Goal: Find specific page/section: Find specific page/section

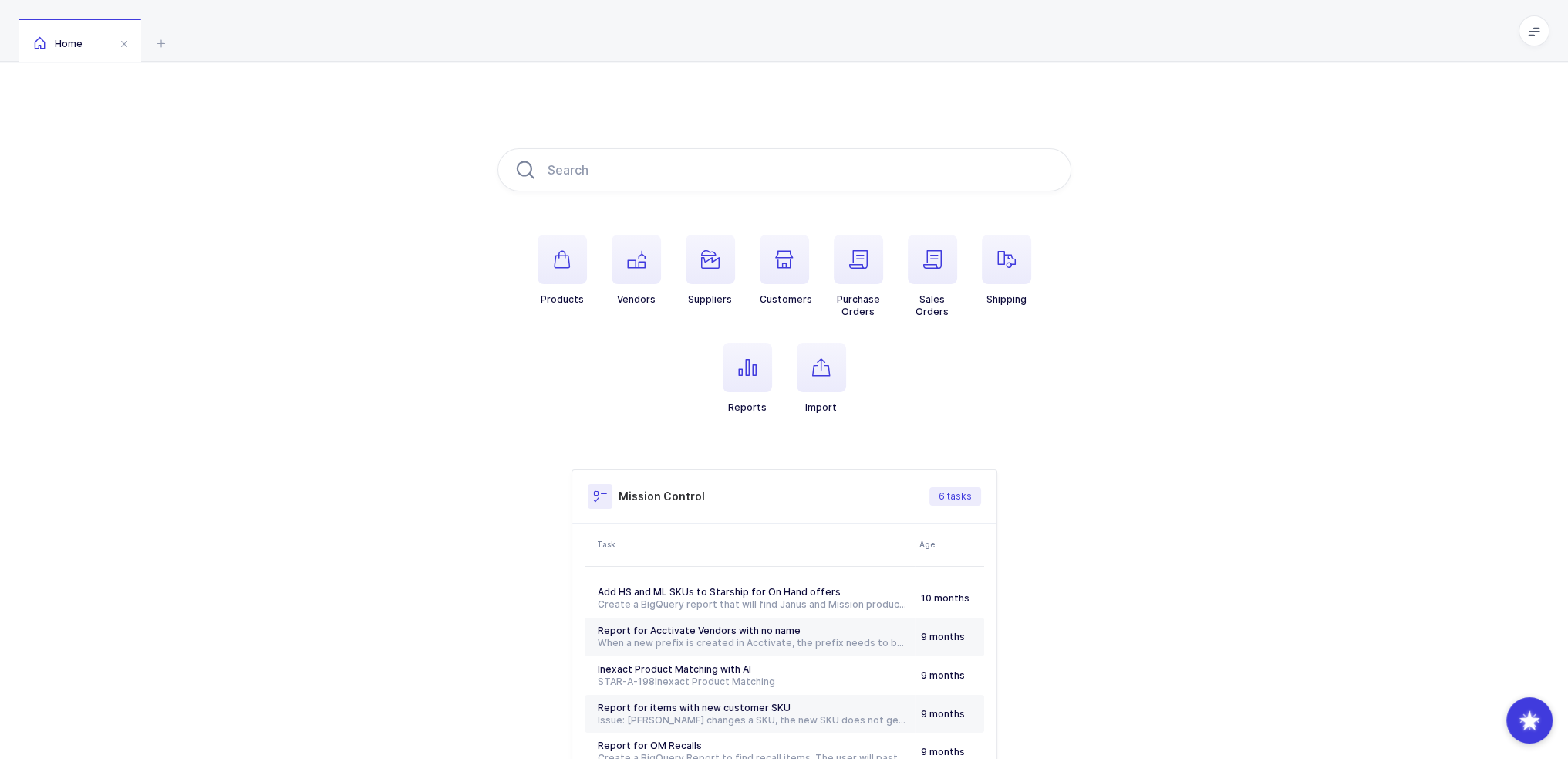
click at [772, 385] on li "Reports" at bounding box center [748, 378] width 74 height 71
click at [760, 382] on span "button" at bounding box center [748, 368] width 50 height 50
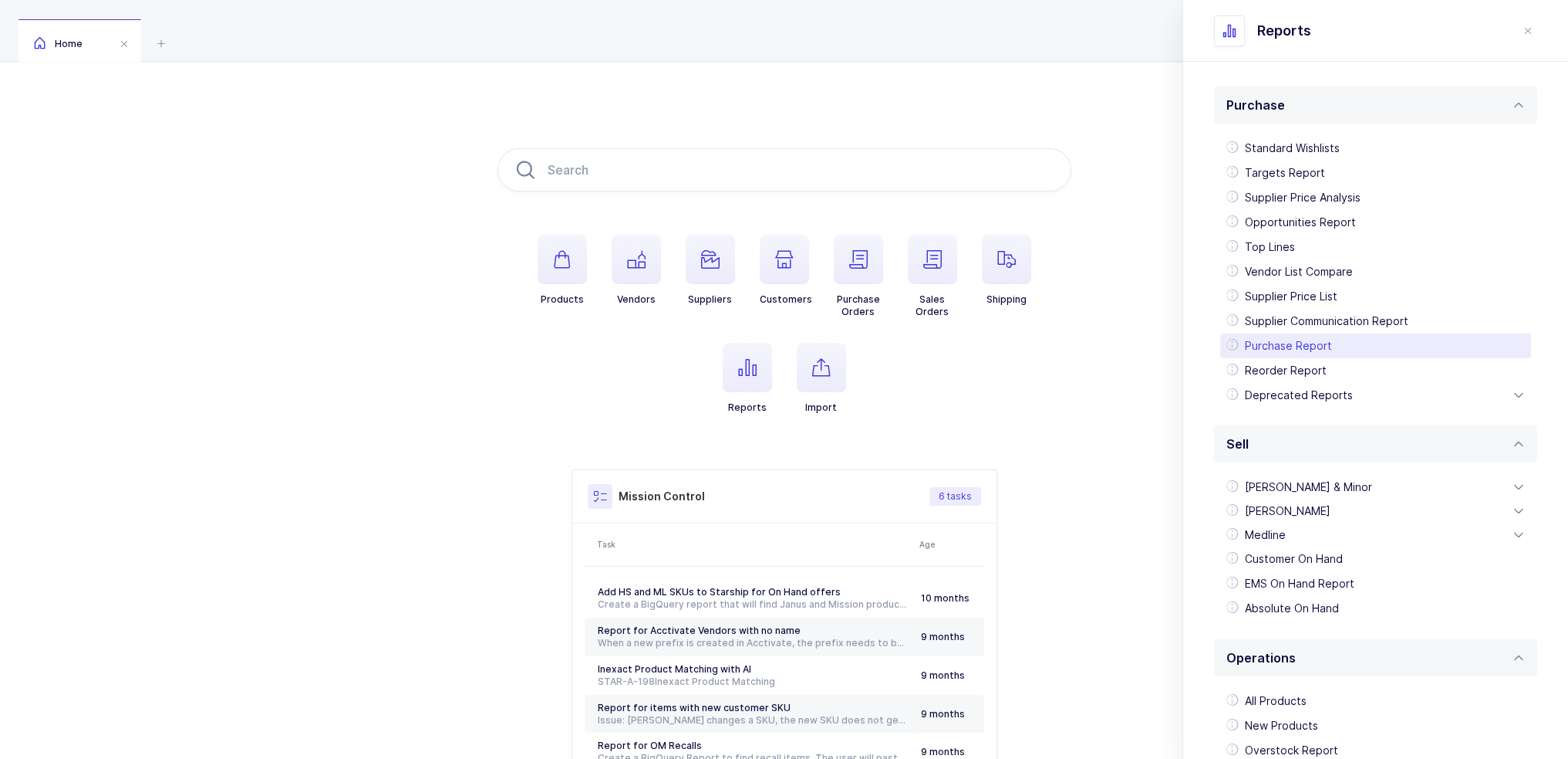
click at [1287, 345] on div "Purchase Report" at bounding box center [1376, 346] width 311 height 25
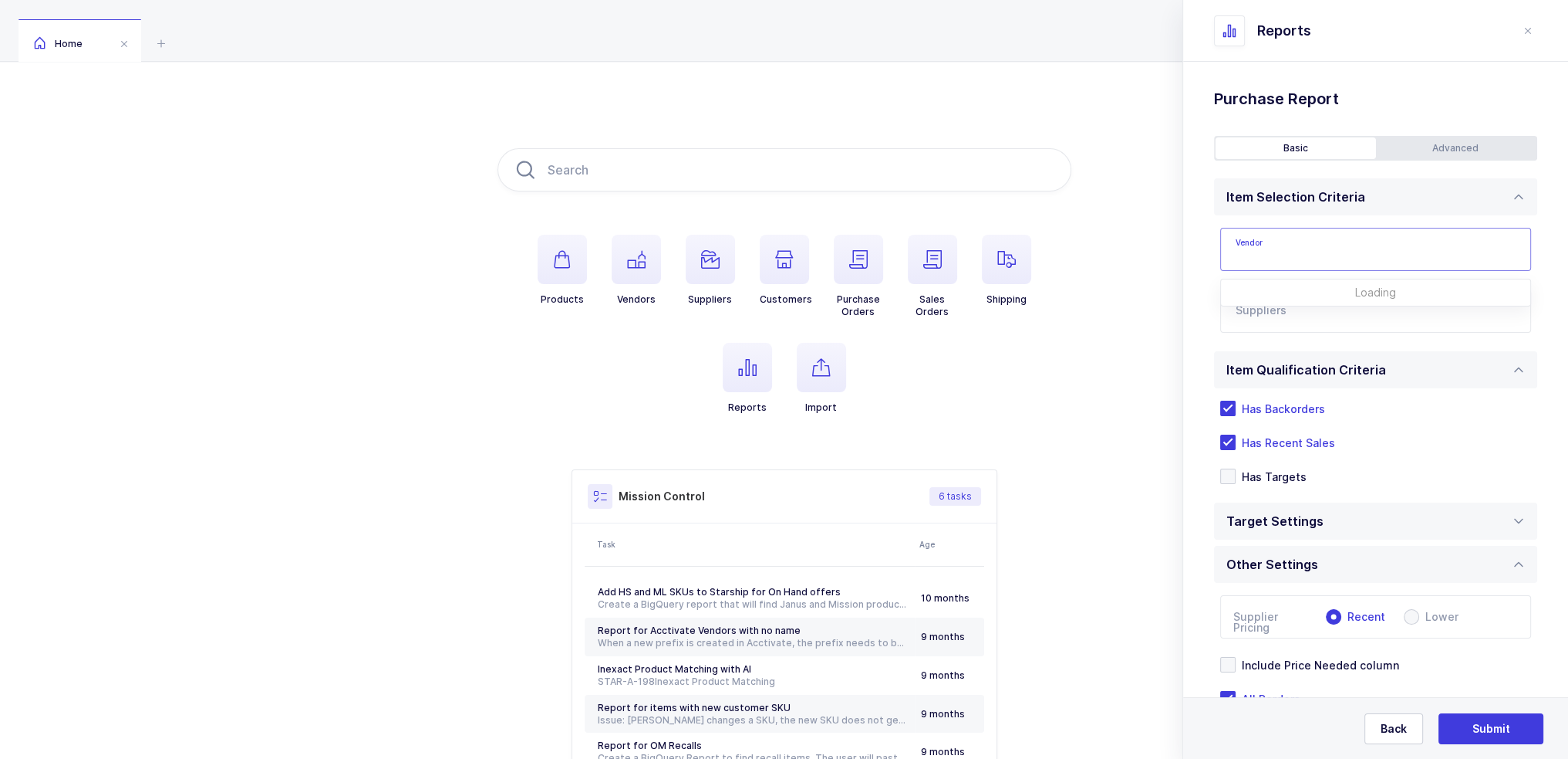
click at [1274, 258] on input "text" at bounding box center [1376, 249] width 311 height 43
click at [1283, 299] on span "Cygnus Medical" at bounding box center [1279, 300] width 86 height 13
type input "Cygnus Medical"
click at [1284, 308] on input "text" at bounding box center [1361, 315] width 249 height 20
type input "lld"
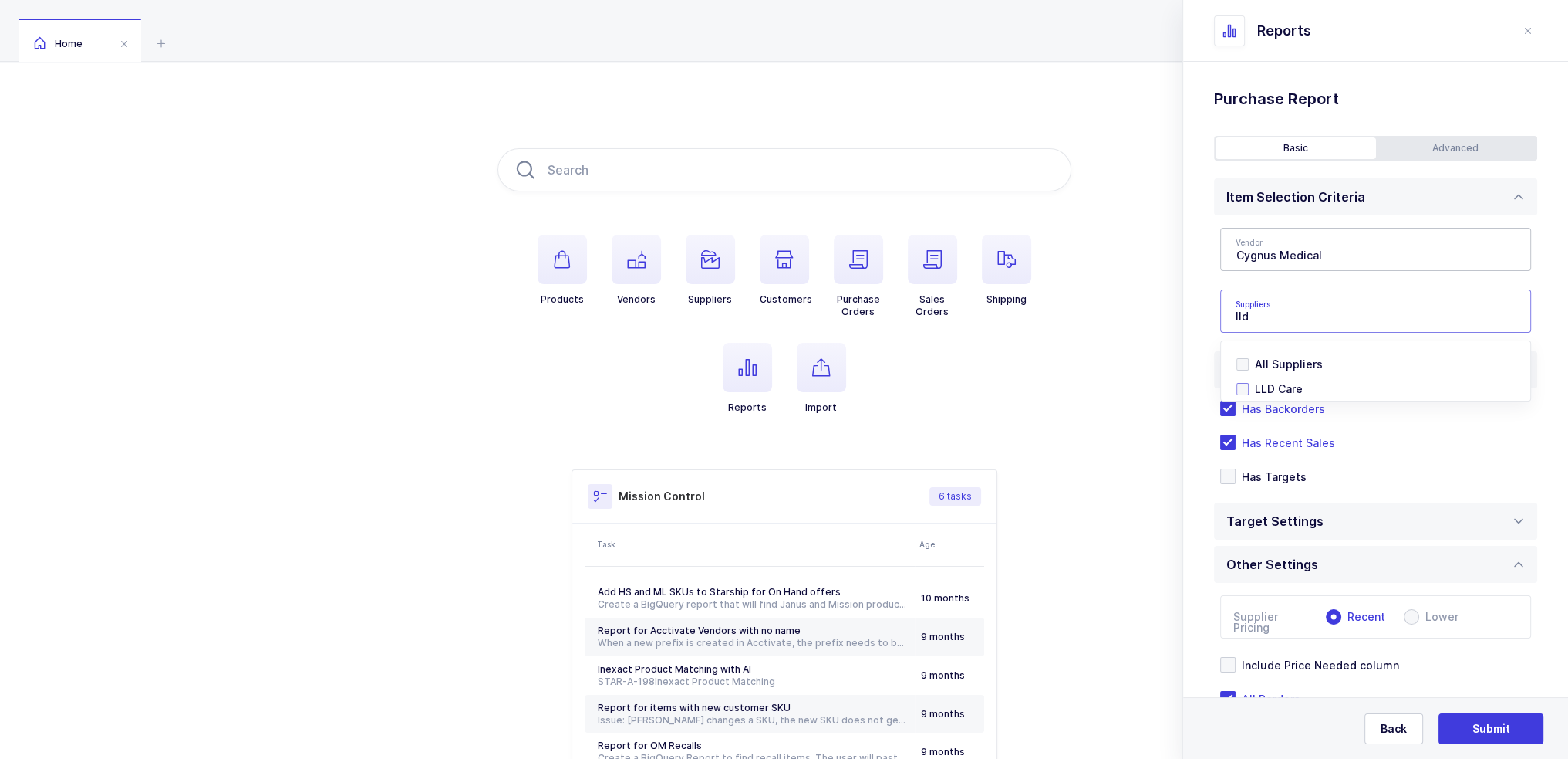
click at [1284, 384] on span "LLD Care" at bounding box center [1279, 388] width 48 height 13
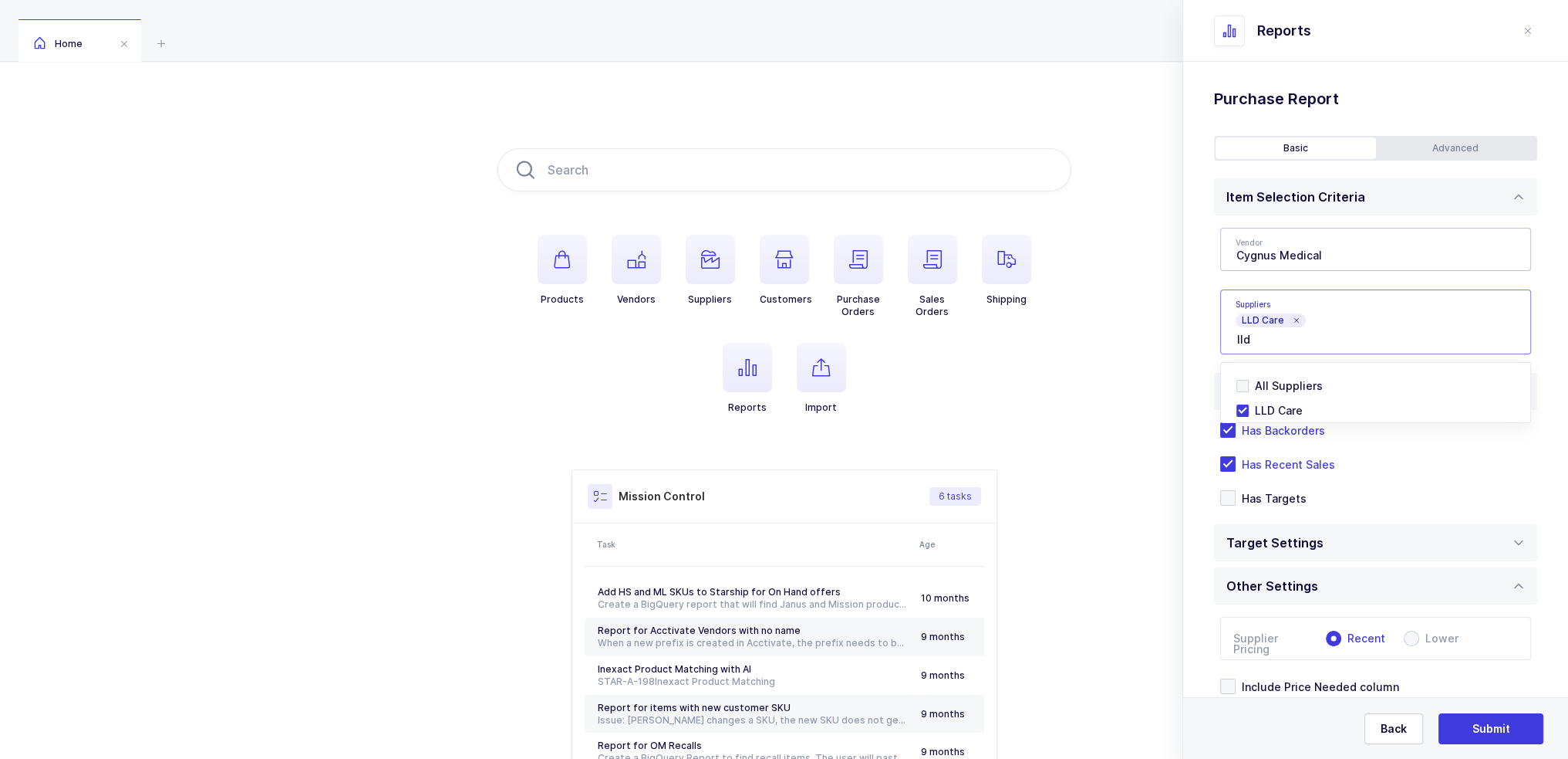
click at [1212, 347] on div "Standard Wishlists Targets Report Supplier Price Analysis Opportunities Report …" at bounding box center [1375, 461] width 385 height 798
click at [1275, 471] on span "Has Recent Sales" at bounding box center [1286, 464] width 99 height 15
click at [1236, 456] on input "Has Recent Sales" at bounding box center [1236, 456] width 0 height 0
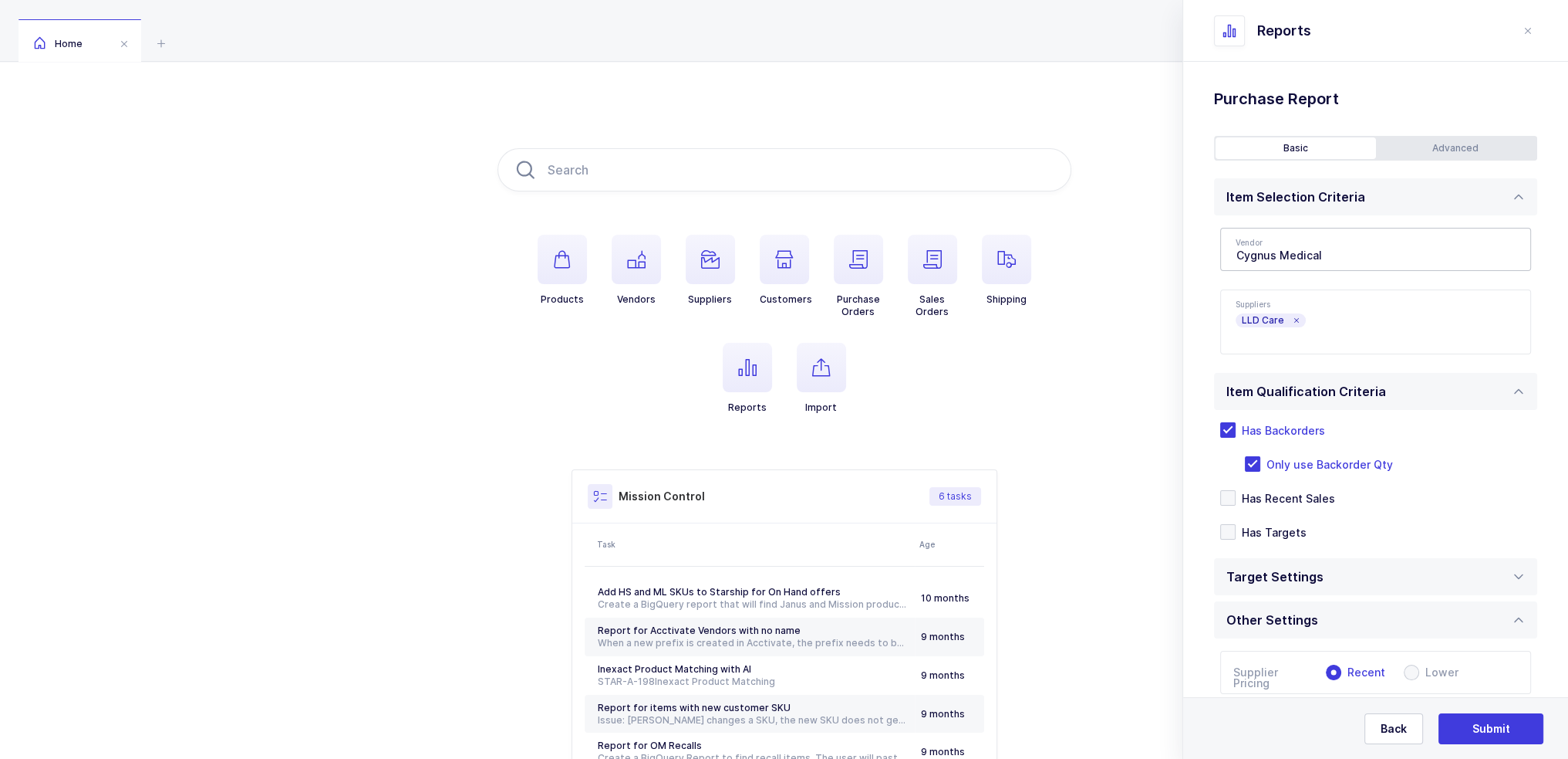
click at [1413, 152] on div "Advanced" at bounding box center [1456, 148] width 160 height 21
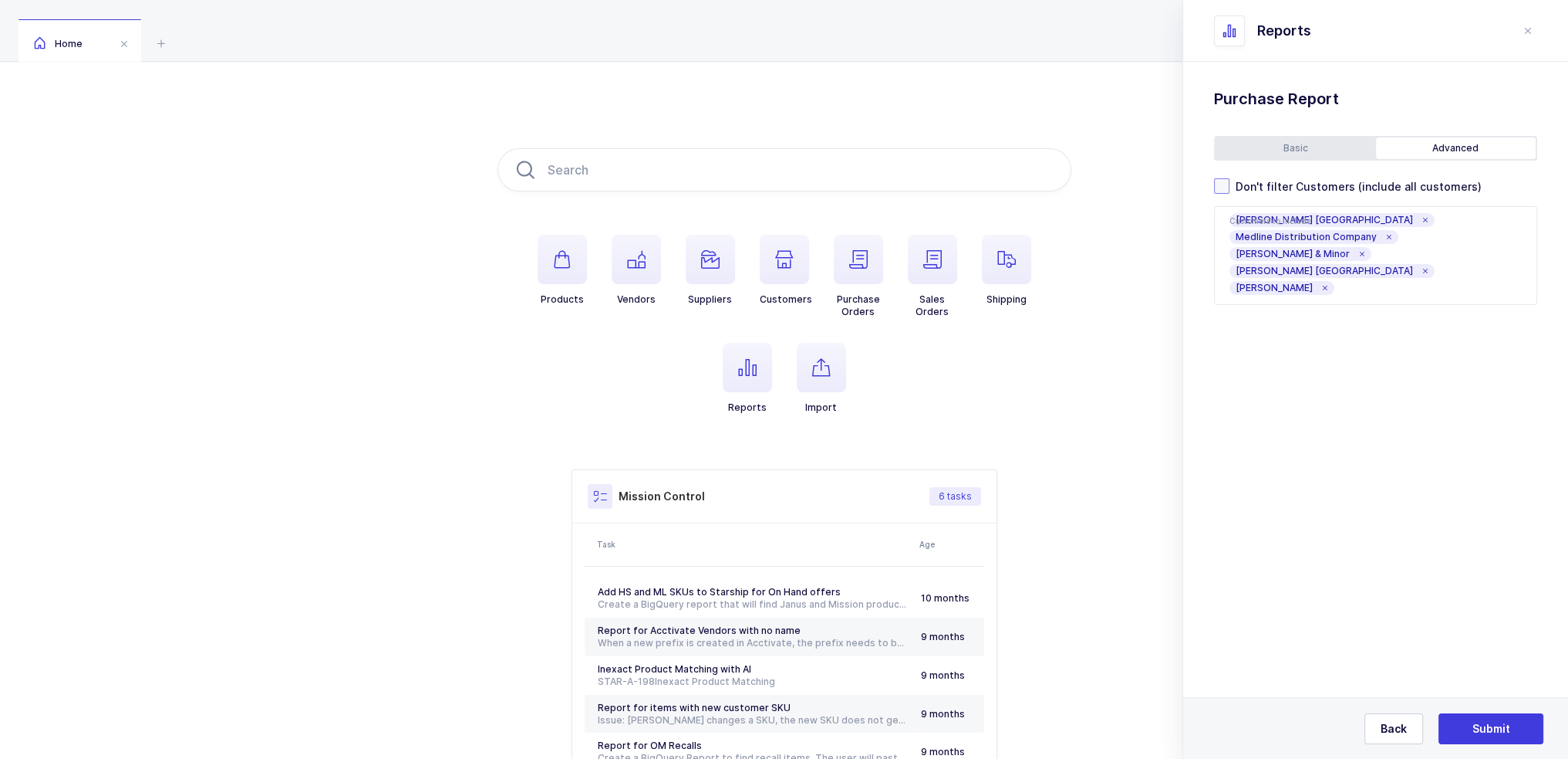
click at [1331, 191] on span "Don't filter Customers (include all customers)" at bounding box center [1355, 186] width 252 height 15
click at [1229, 178] on input "Don't filter Customers (include all customers)" at bounding box center [1229, 178] width 0 height 0
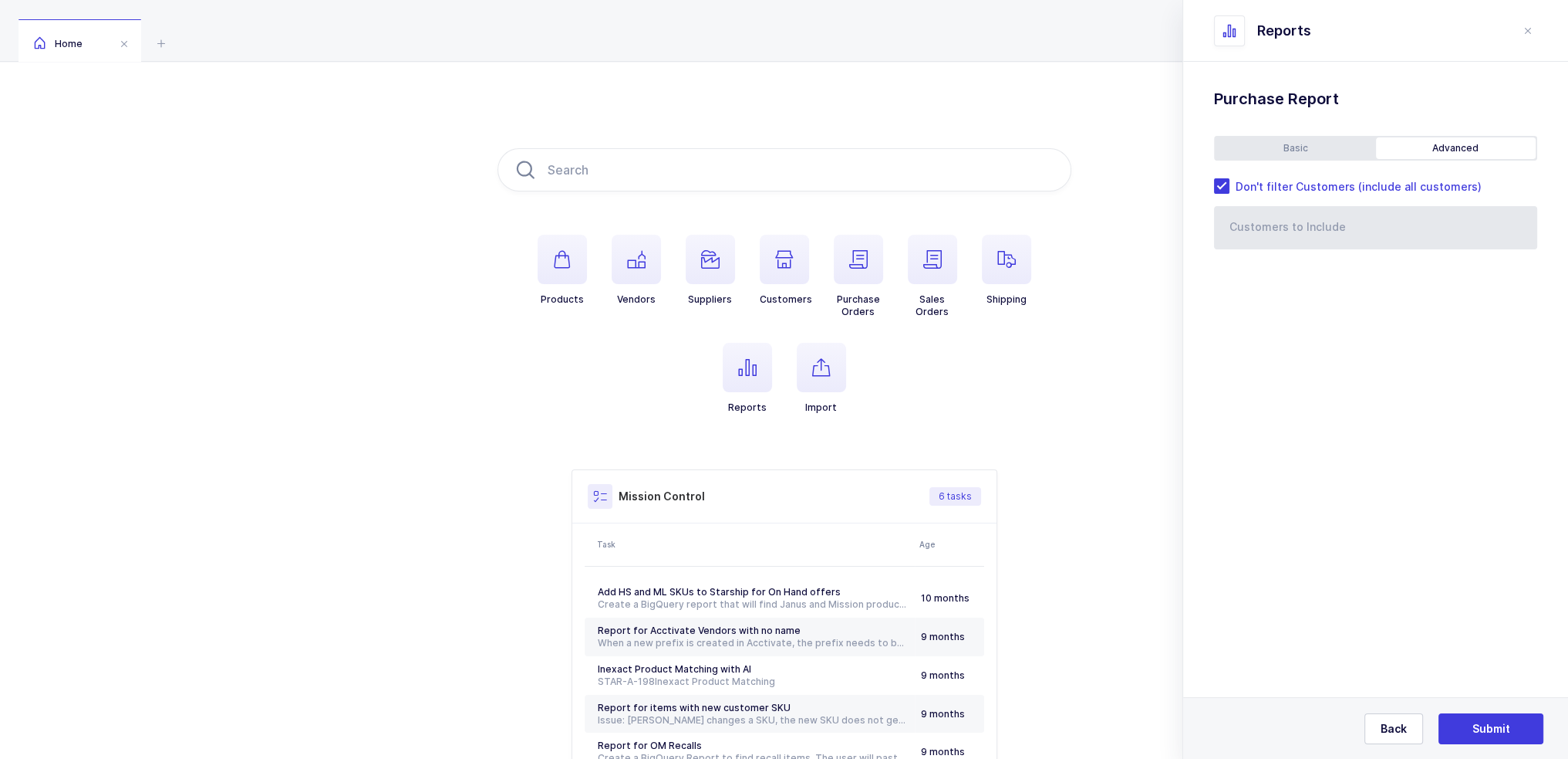
click at [1319, 145] on div "Basic" at bounding box center [1295, 148] width 160 height 21
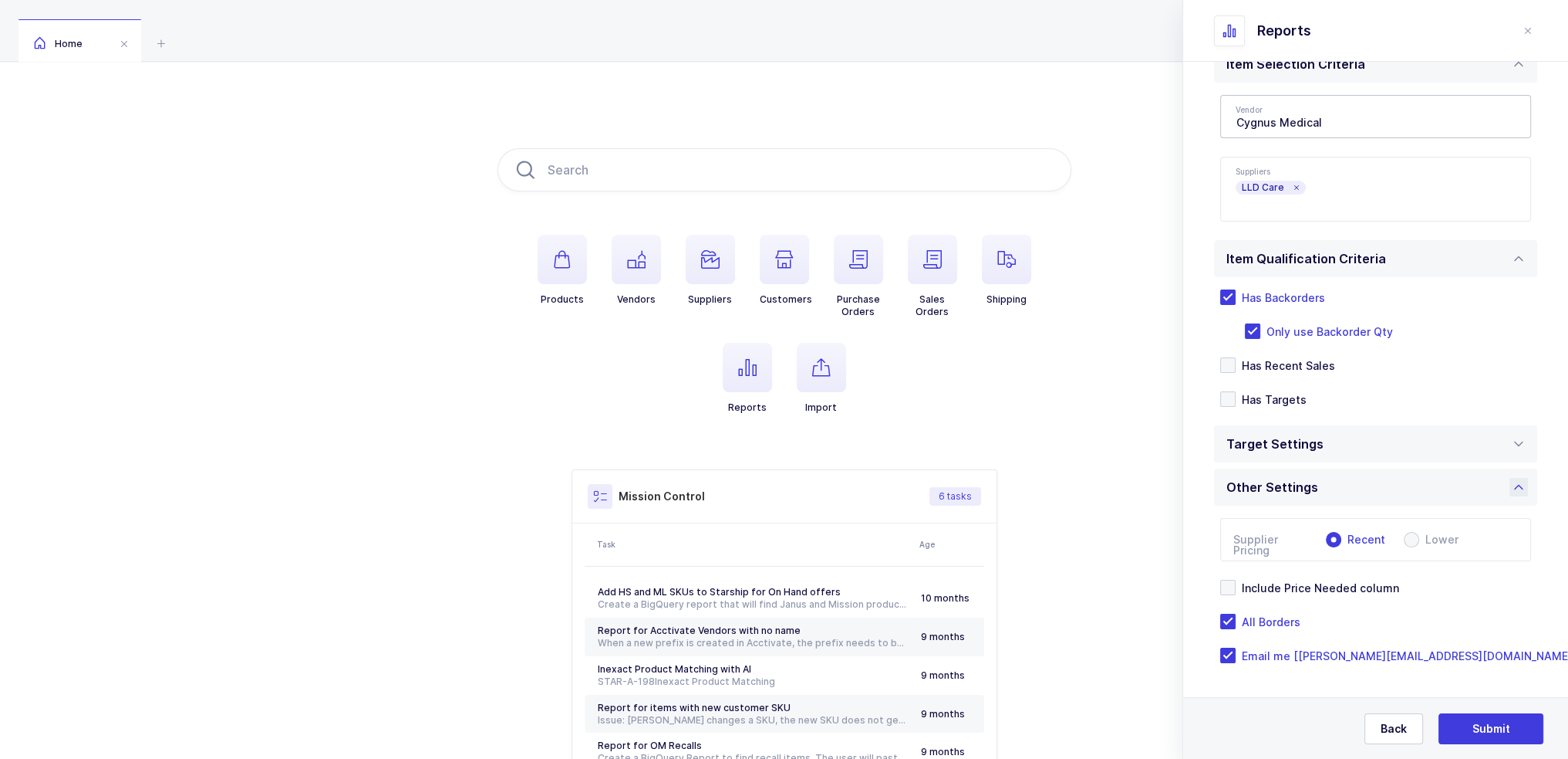
scroll to position [135, 0]
click at [1401, 429] on div "Target Settings" at bounding box center [1375, 442] width 323 height 37
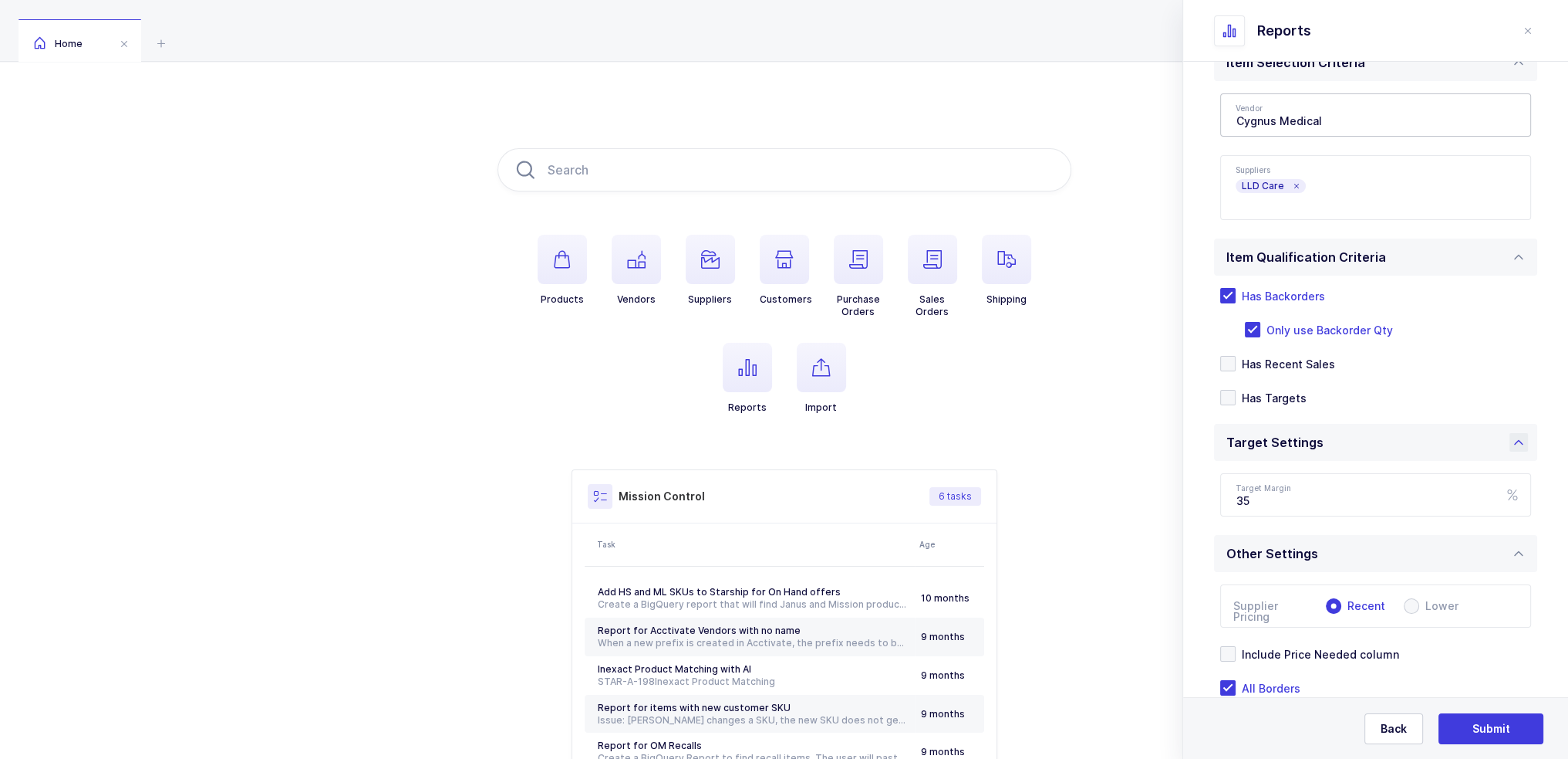
click at [1390, 441] on div "Target Settings" at bounding box center [1375, 442] width 323 height 37
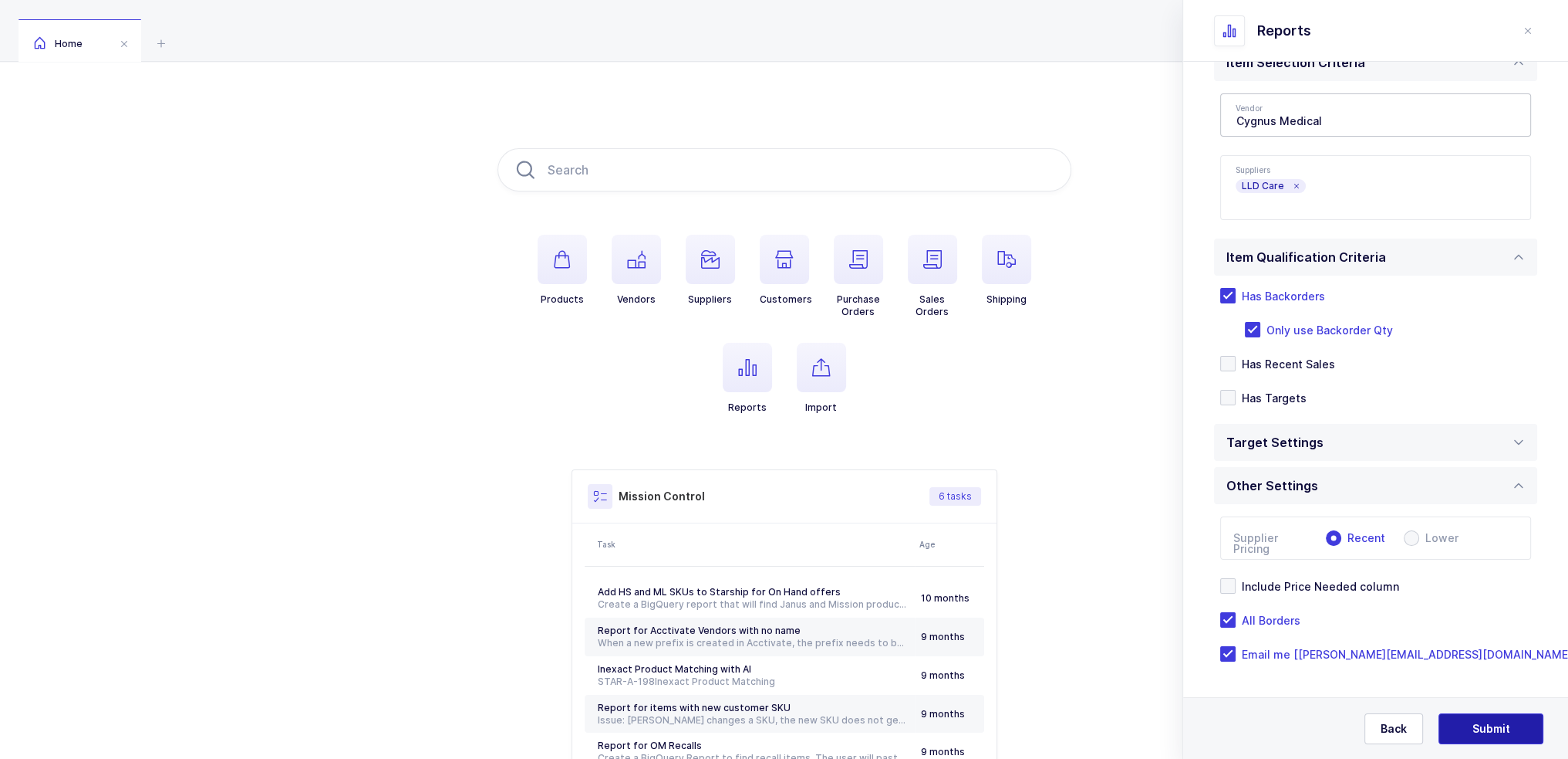
click at [1498, 726] on span "Submit" at bounding box center [1492, 728] width 38 height 15
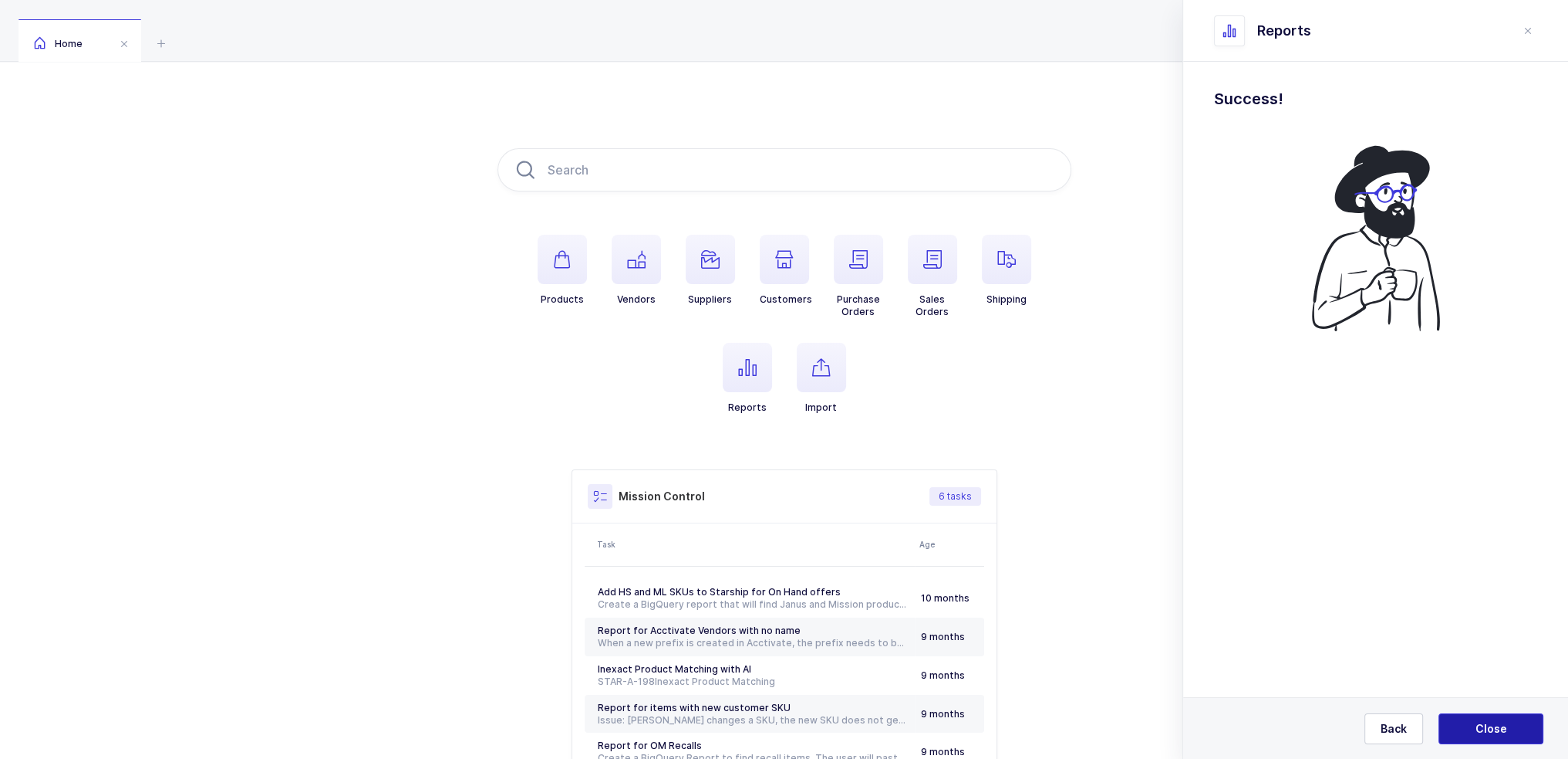
click at [1490, 728] on span "Close" at bounding box center [1491, 728] width 32 height 15
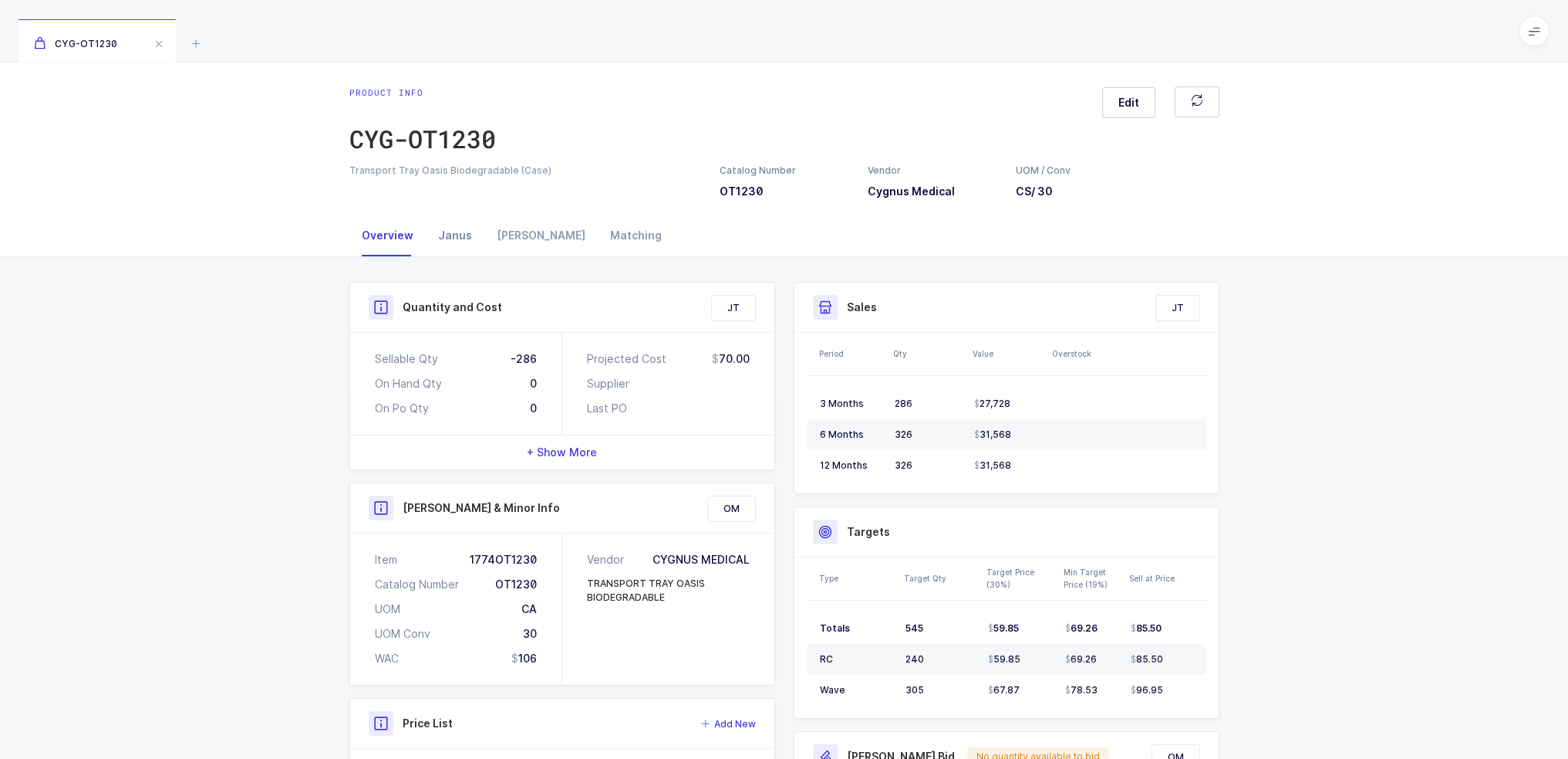
click at [453, 235] on div "Janus" at bounding box center [455, 235] width 58 height 42
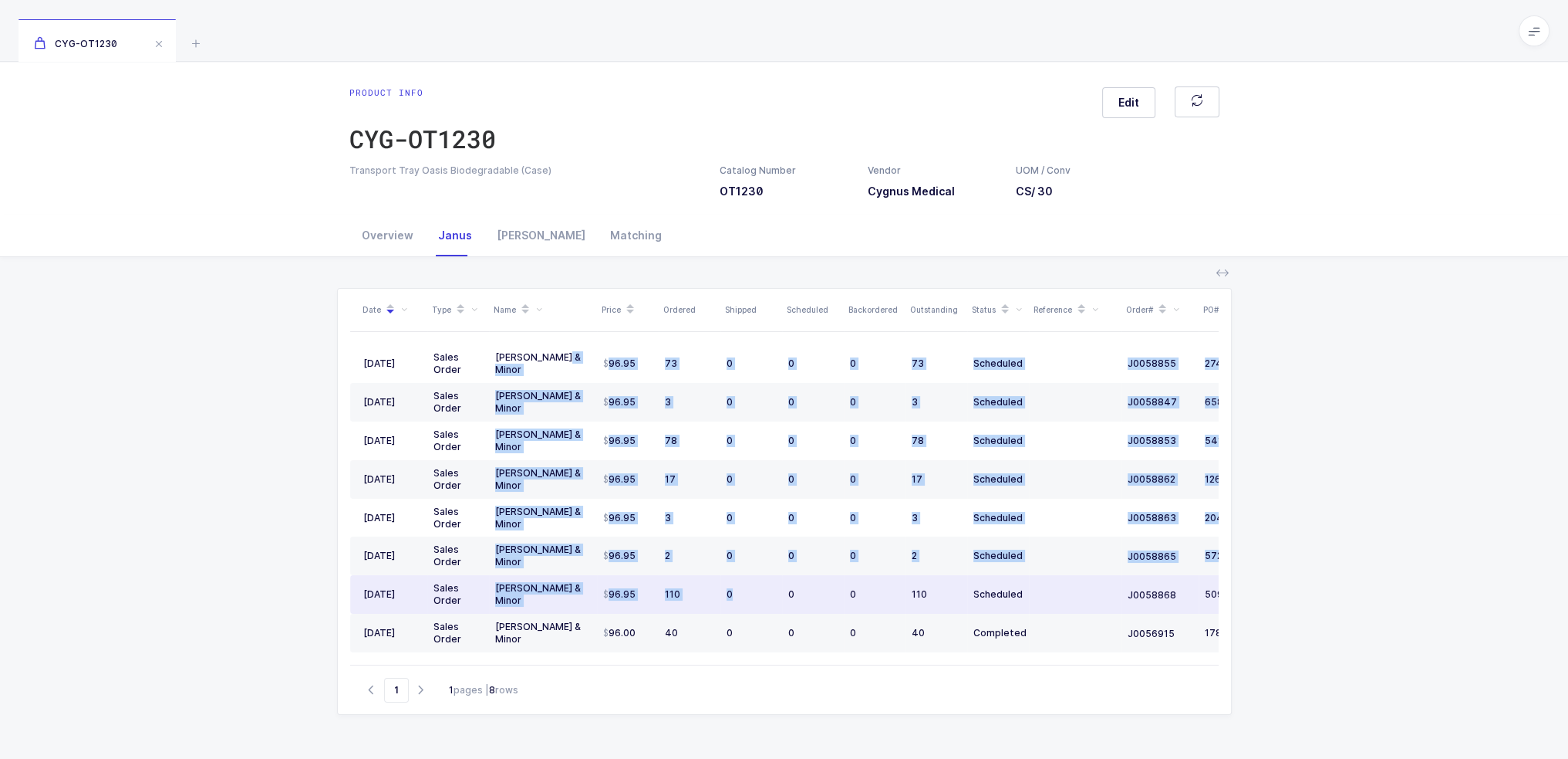
drag, startPoint x: 594, startPoint y: 363, endPoint x: 773, endPoint y: 607, distance: 302.6
click at [773, 607] on tbody "09/29/2025 Sales Order Owens & Minor 96.95 73 0 0 0 73 Scheduled J0058855 27402…" at bounding box center [837, 497] width 972 height 308
click at [773, 607] on td "0" at bounding box center [751, 593] width 62 height 39
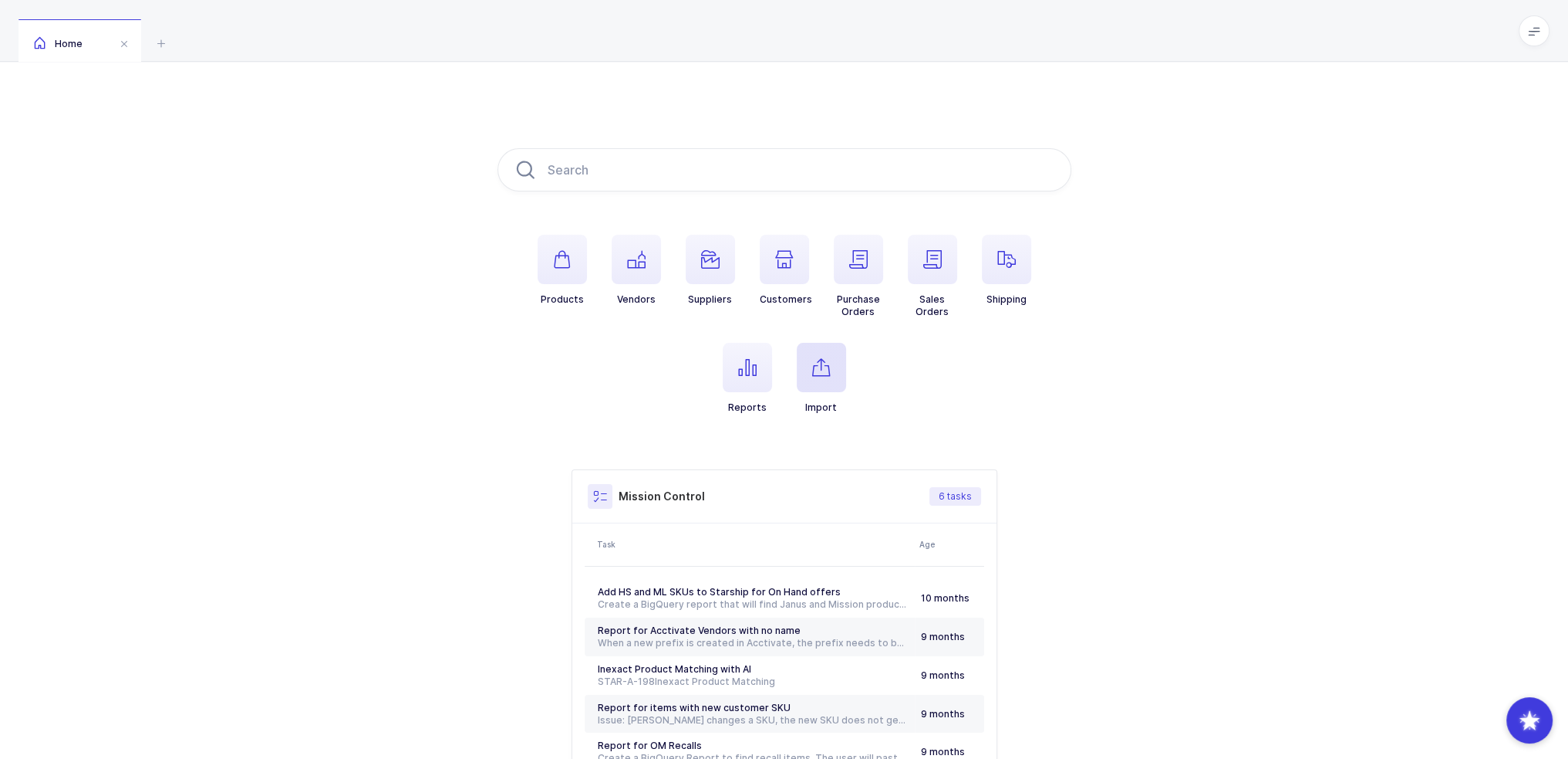
click at [810, 369] on span "button" at bounding box center [822, 368] width 50 height 50
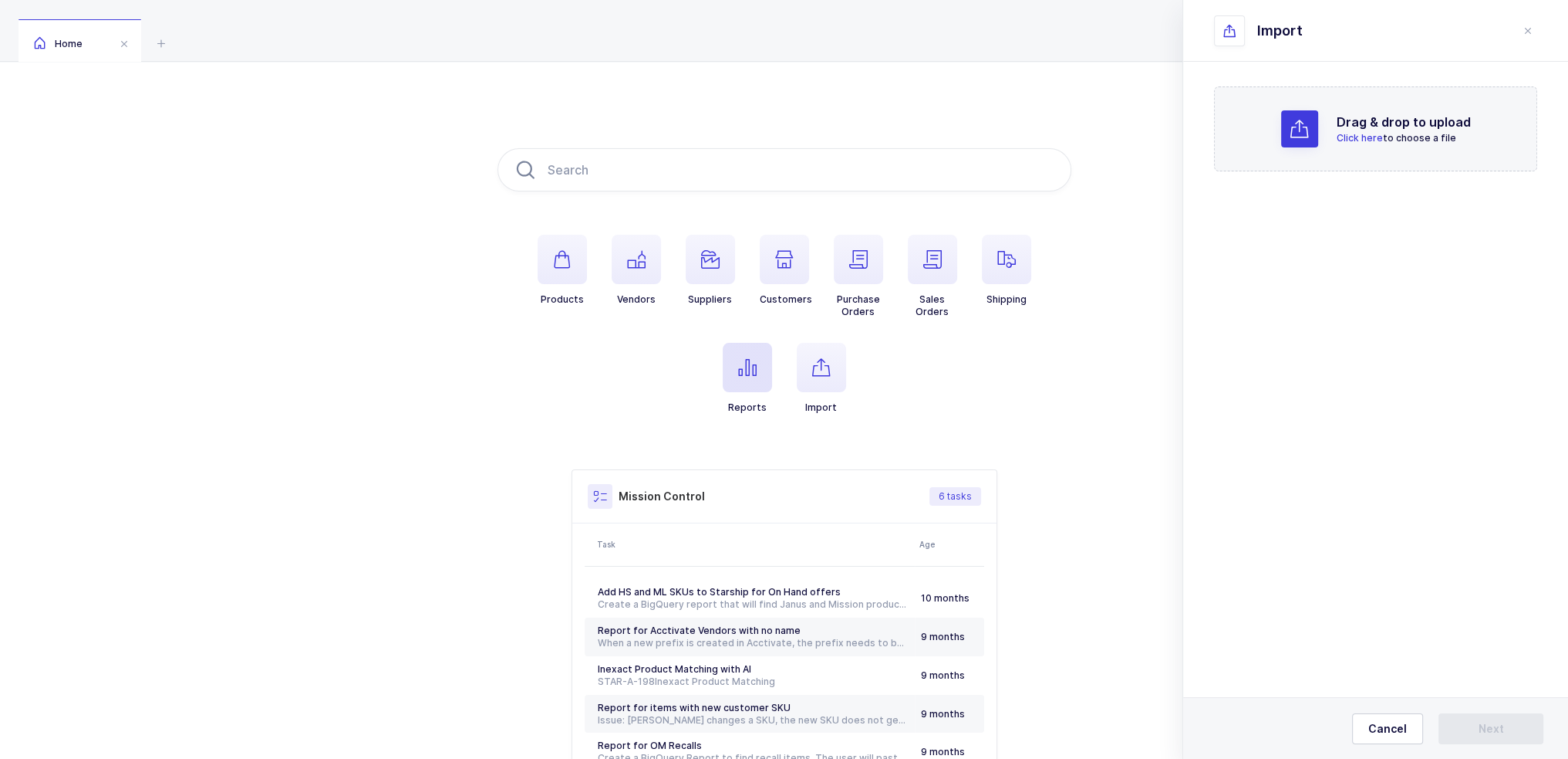
click at [753, 376] on icon "button" at bounding box center [748, 368] width 19 height 19
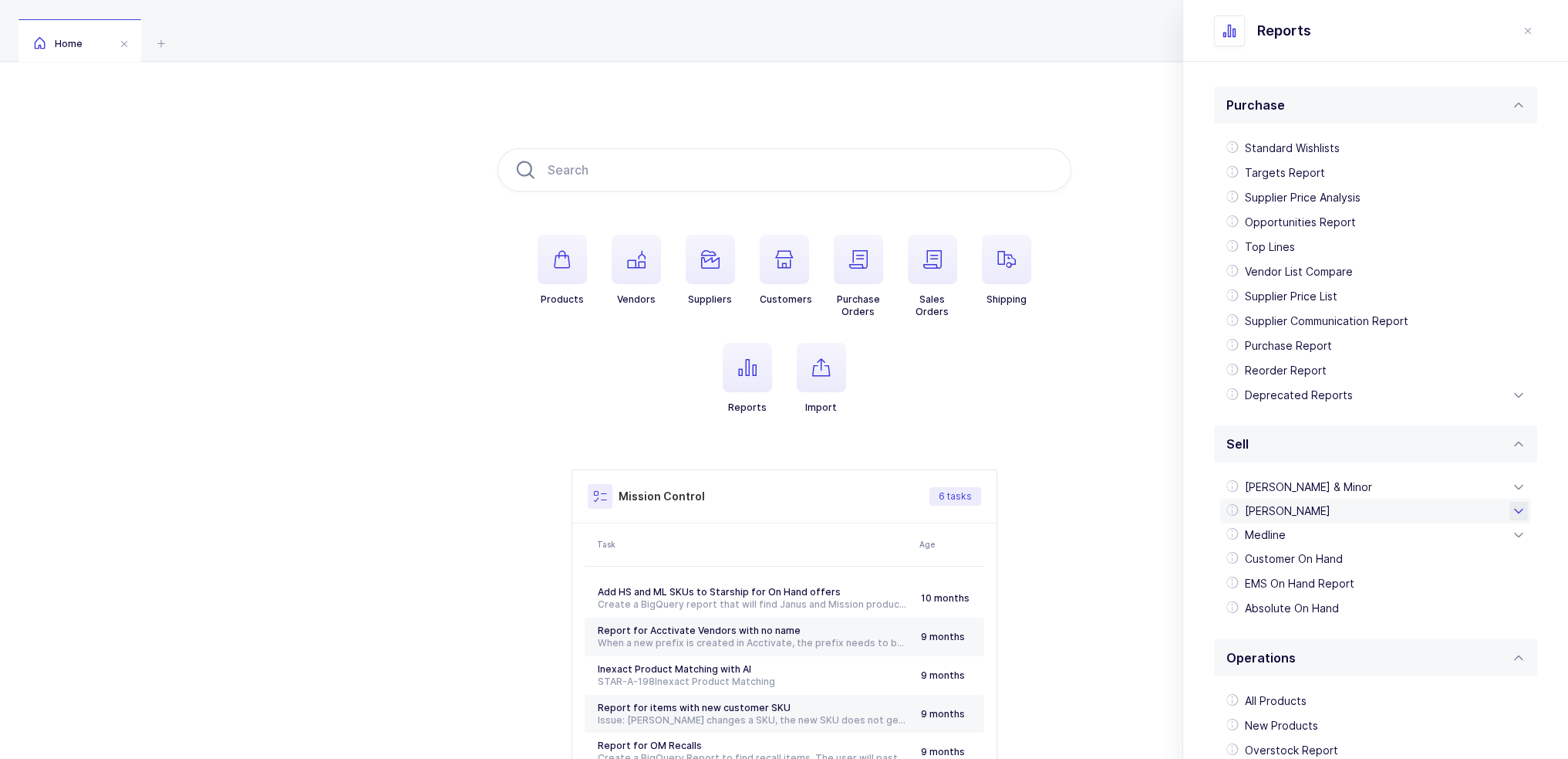
click at [1294, 512] on div "[PERSON_NAME]" at bounding box center [1376, 510] width 311 height 25
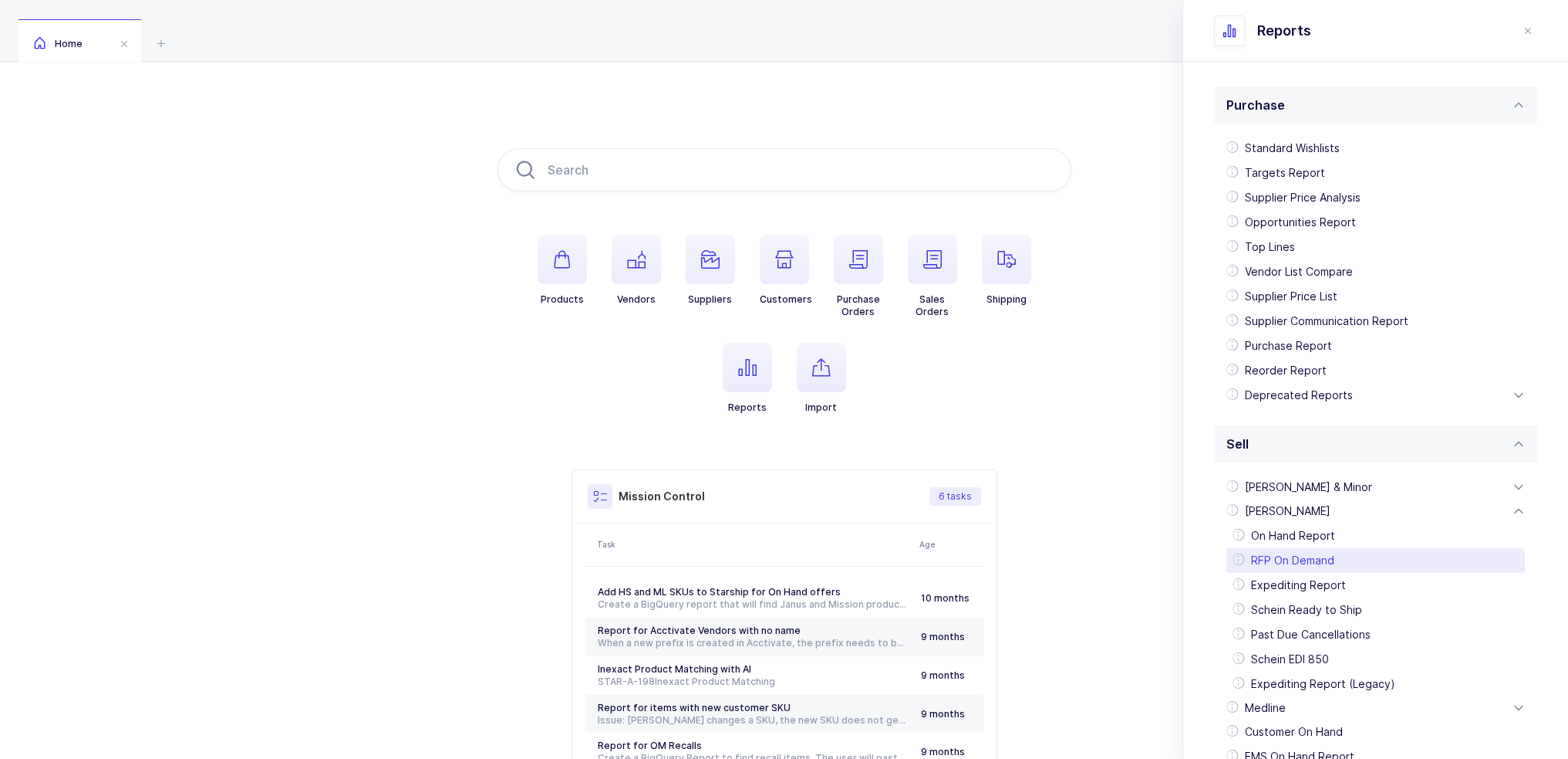
click at [1306, 559] on div "RFP On Demand" at bounding box center [1376, 560] width 298 height 25
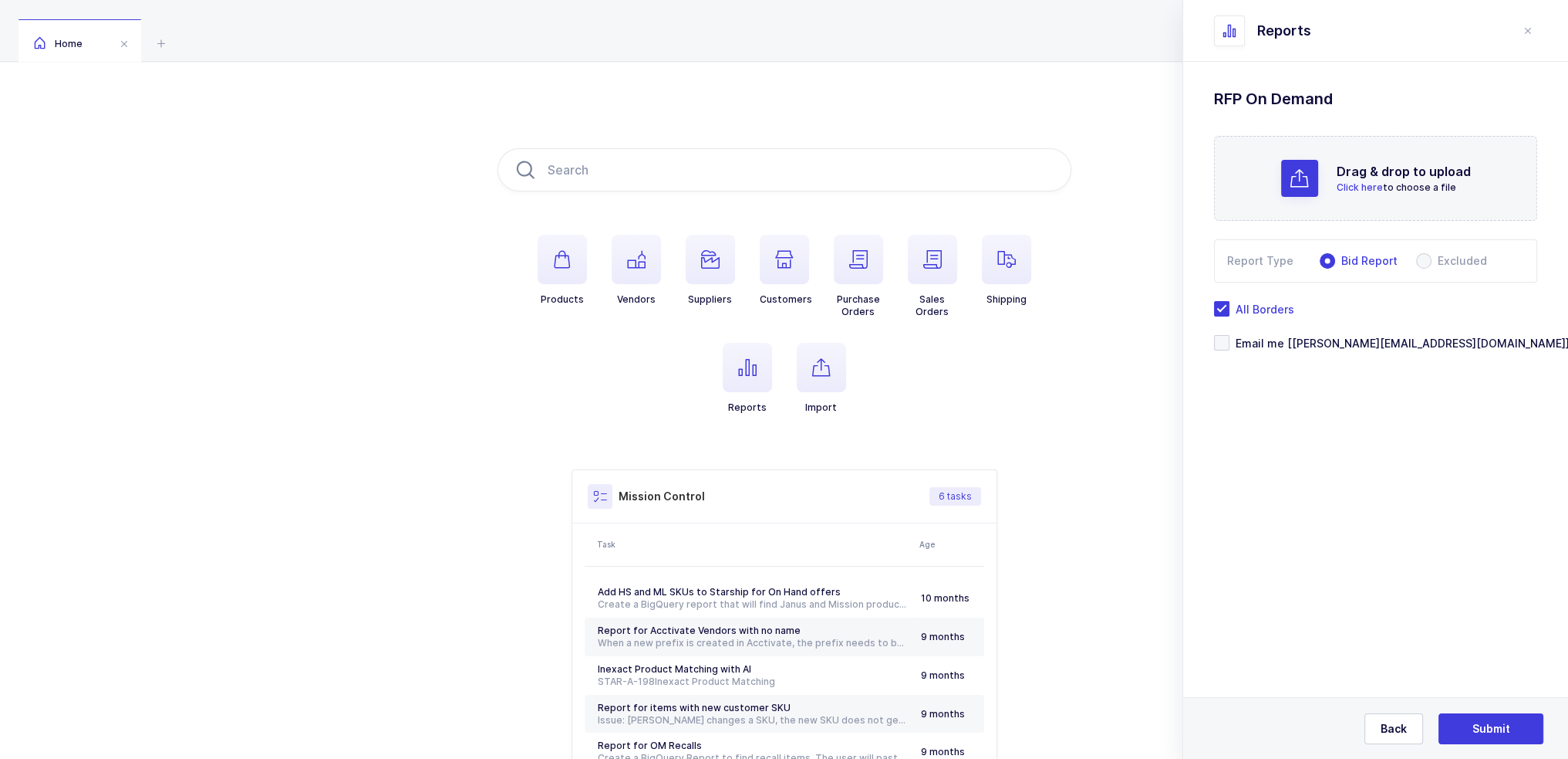
click at [1280, 178] on div "Drag & drop to upload Click here to choose a file" at bounding box center [1375, 178] width 323 height 85
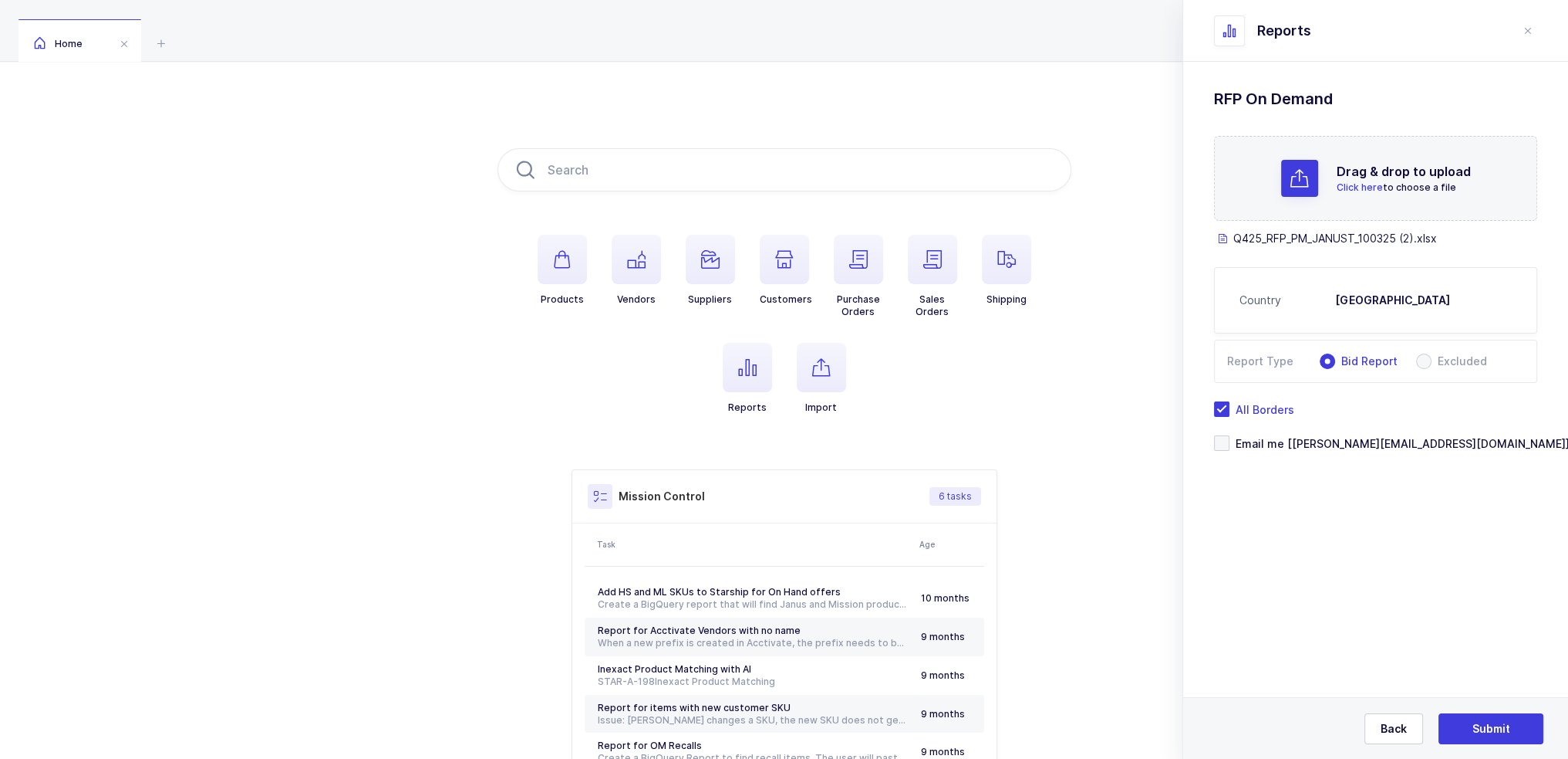
click at [1287, 188] on div at bounding box center [1300, 178] width 37 height 37
click at [1297, 440] on span "Email me [[PERSON_NAME][EMAIL_ADDRESS][DOMAIN_NAME]]" at bounding box center [1399, 443] width 340 height 15
click at [1229, 436] on input "Email me [[PERSON_NAME][EMAIL_ADDRESS][DOMAIN_NAME]]" at bounding box center [1229, 436] width 0 height 0
click at [1490, 725] on span "Submit" at bounding box center [1492, 728] width 38 height 15
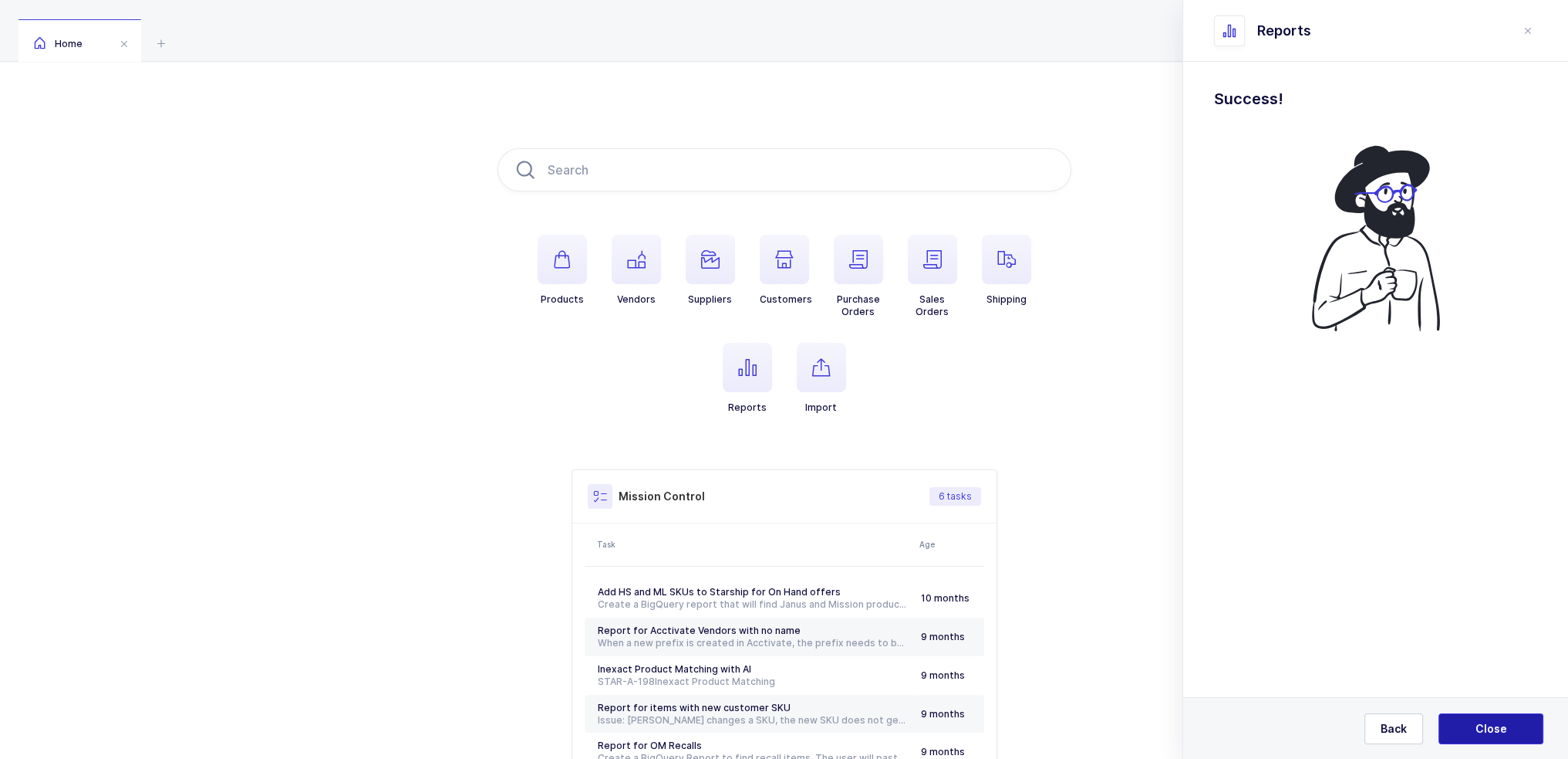
click at [1482, 729] on span "Close" at bounding box center [1491, 728] width 32 height 15
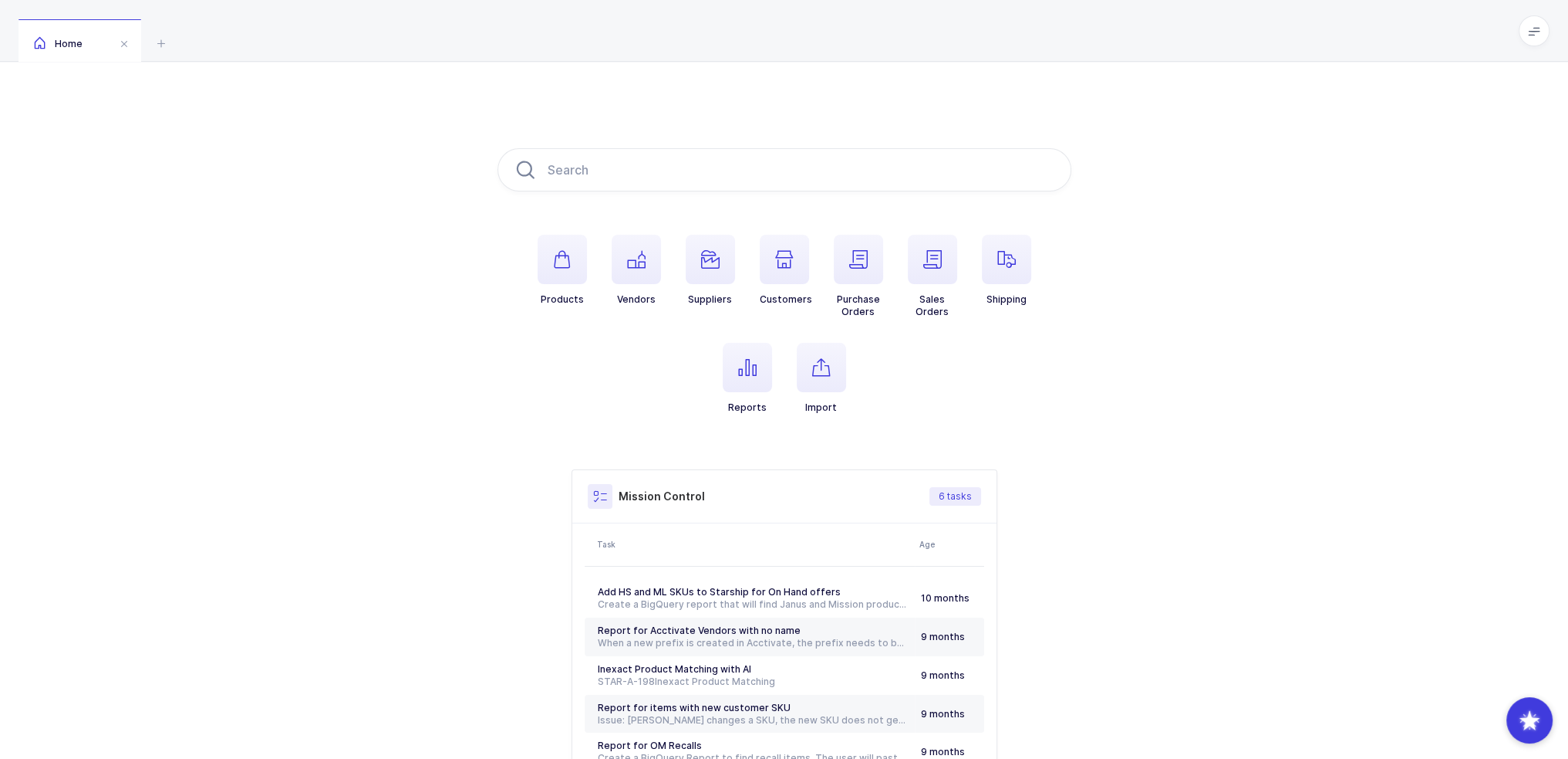
click at [469, 665] on div "Products Vendors Suppliers Customers Purchase Orders Sales Orders Shipping Repo…" at bounding box center [784, 485] width 1568 height 847
drag, startPoint x: 484, startPoint y: 227, endPoint x: 1230, endPoint y: 445, distance: 777.2
click at [1230, 445] on div "Products Vendors Suppliers Customers Purchase Orders Sales Orders Shipping Repo…" at bounding box center [784, 485] width 1568 height 847
click at [1230, 443] on div "Products Vendors Suppliers Customers Purchase Orders Sales Orders Shipping Repo…" at bounding box center [784, 485] width 1568 height 847
click at [1091, 440] on div "Products Vendors Suppliers Customers Purchase Orders Sales Orders Shipping Repo…" at bounding box center [784, 485] width 1568 height 847
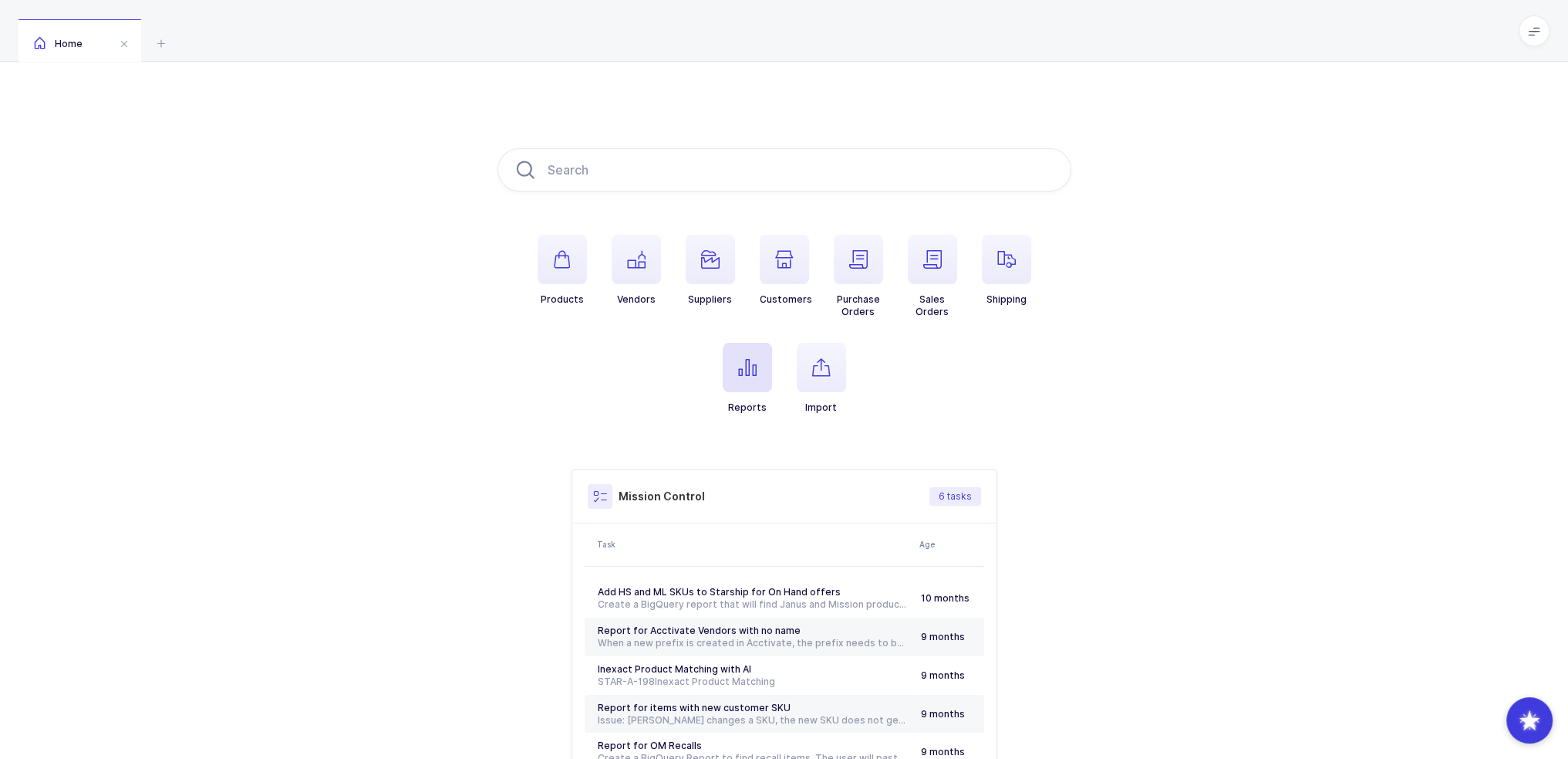
click at [756, 374] on span "button" at bounding box center [748, 368] width 50 height 50
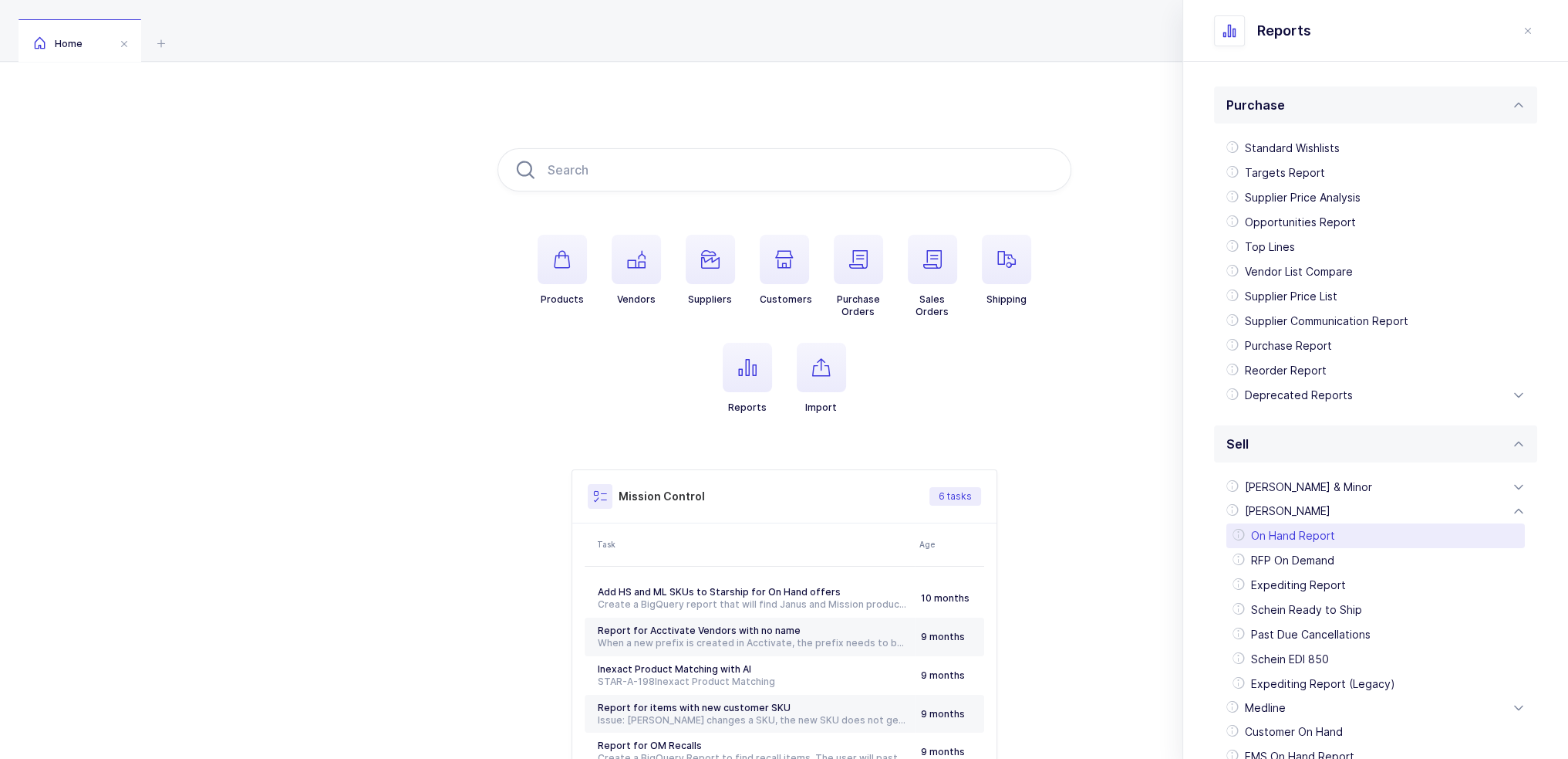
click at [1309, 536] on div "On Hand Report" at bounding box center [1376, 535] width 298 height 25
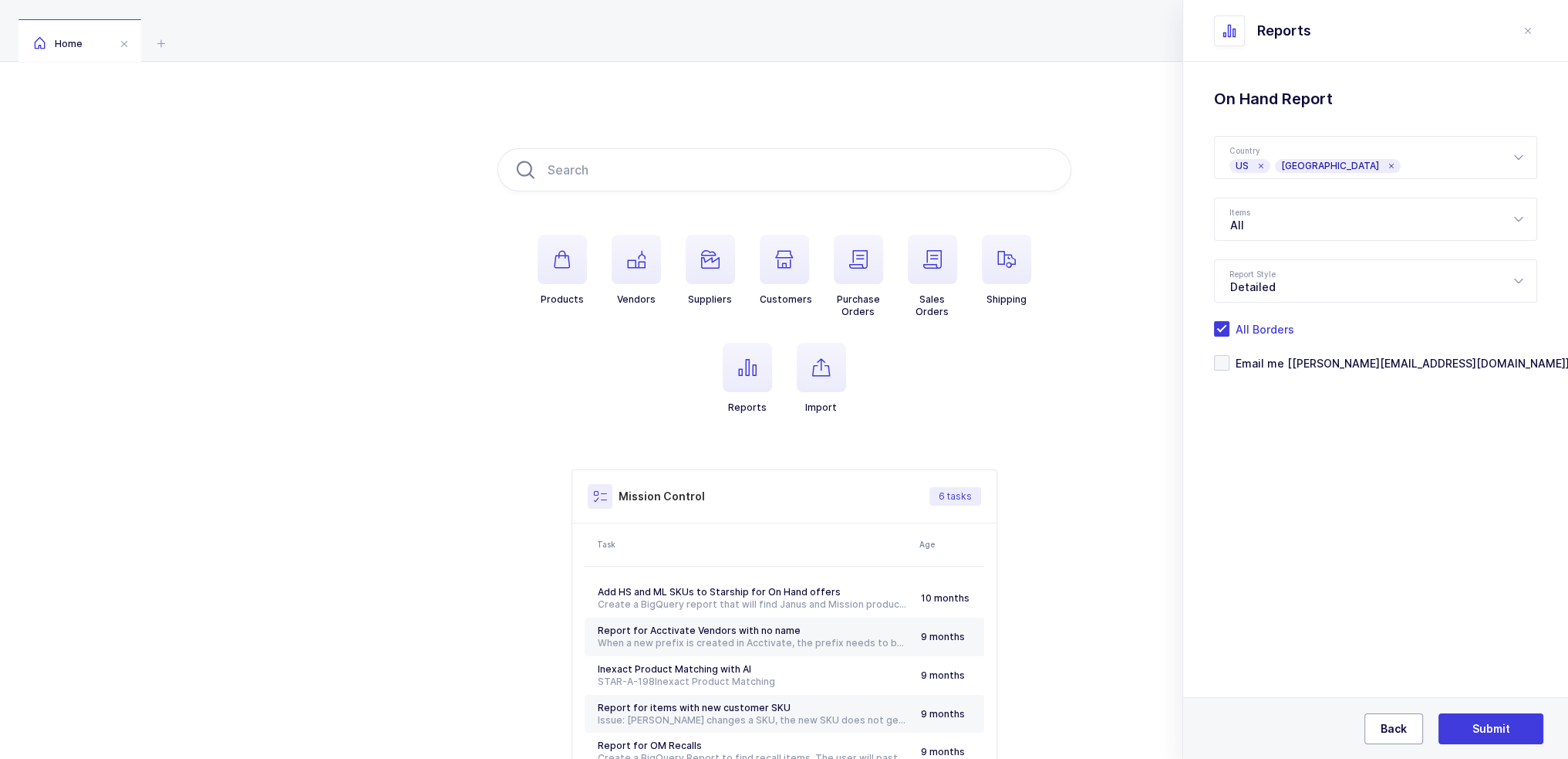
click at [1383, 725] on span "Back" at bounding box center [1394, 728] width 27 height 15
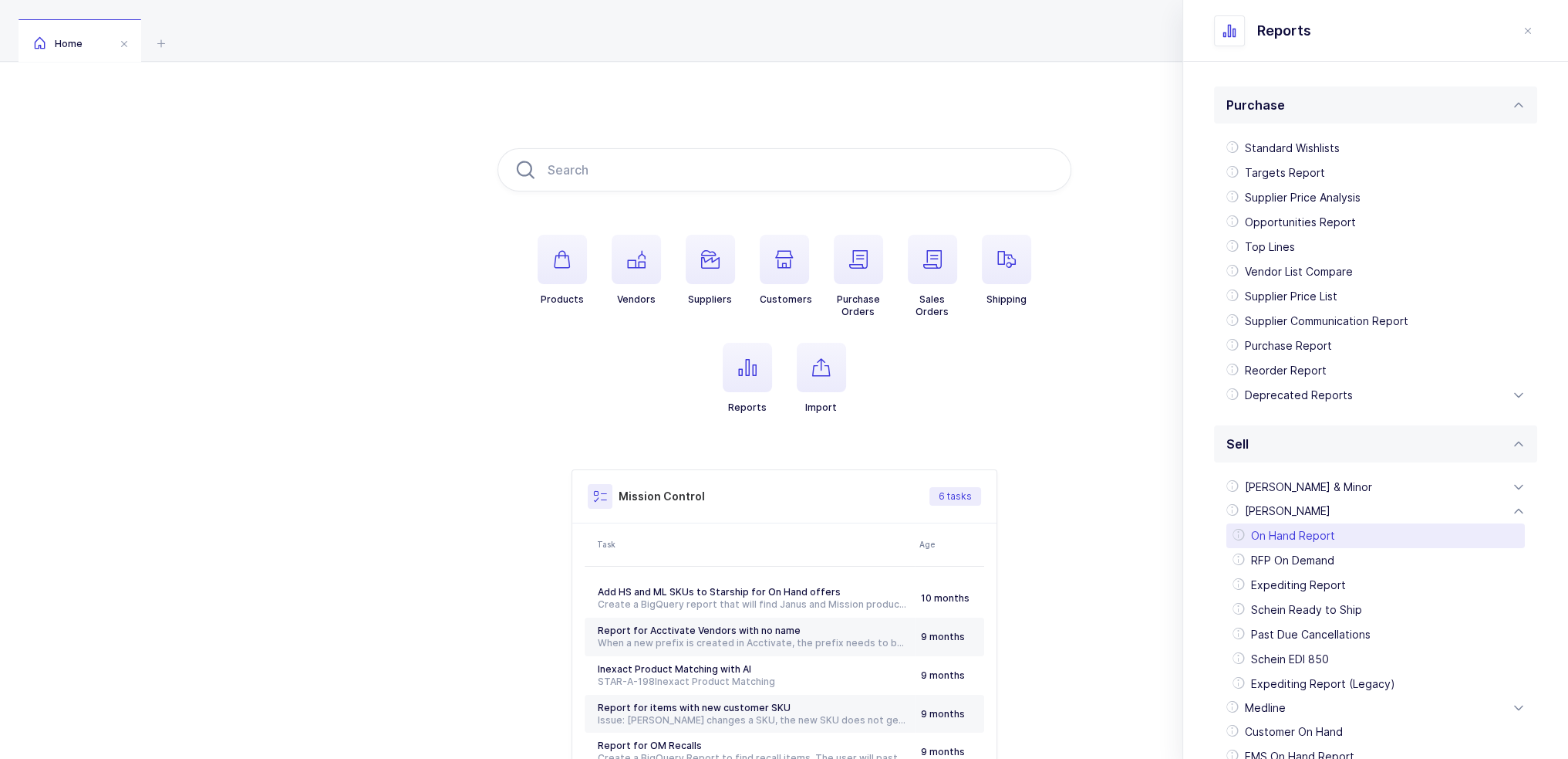
click at [1301, 536] on div "On Hand Report" at bounding box center [1376, 535] width 298 height 25
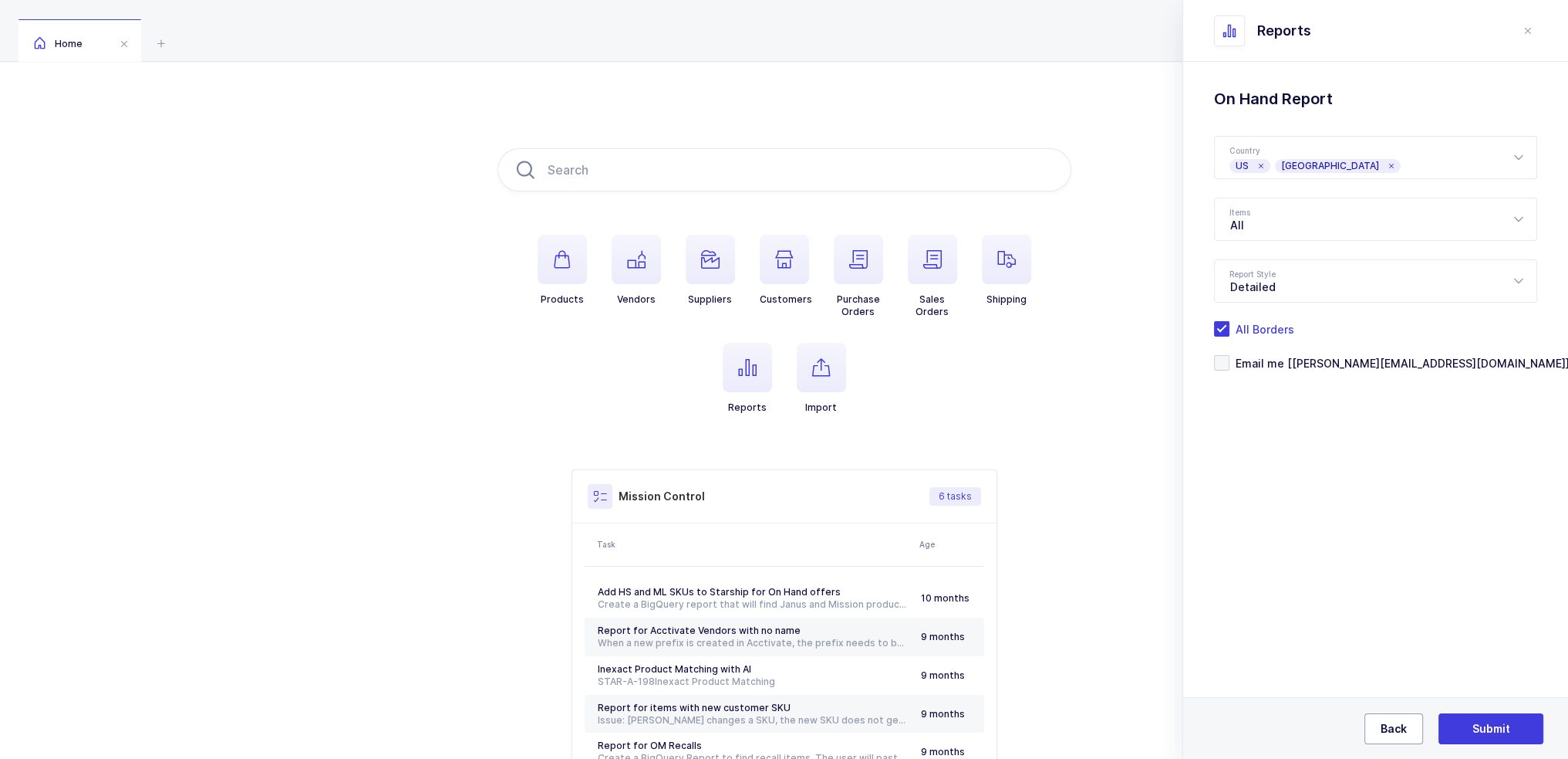
click at [1390, 722] on span "Back" at bounding box center [1394, 728] width 27 height 15
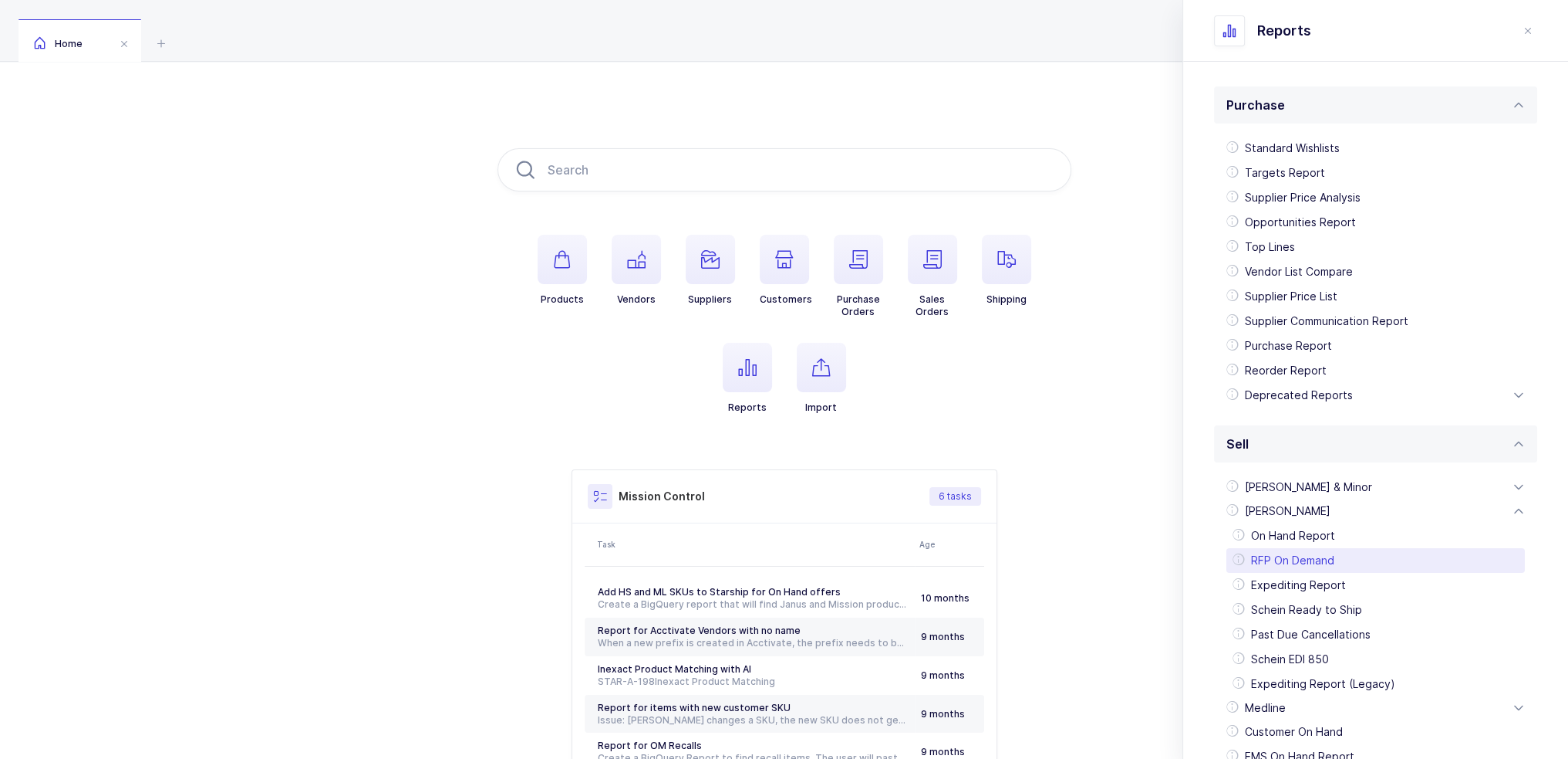
click at [1308, 561] on div "RFP On Demand" at bounding box center [1376, 560] width 298 height 25
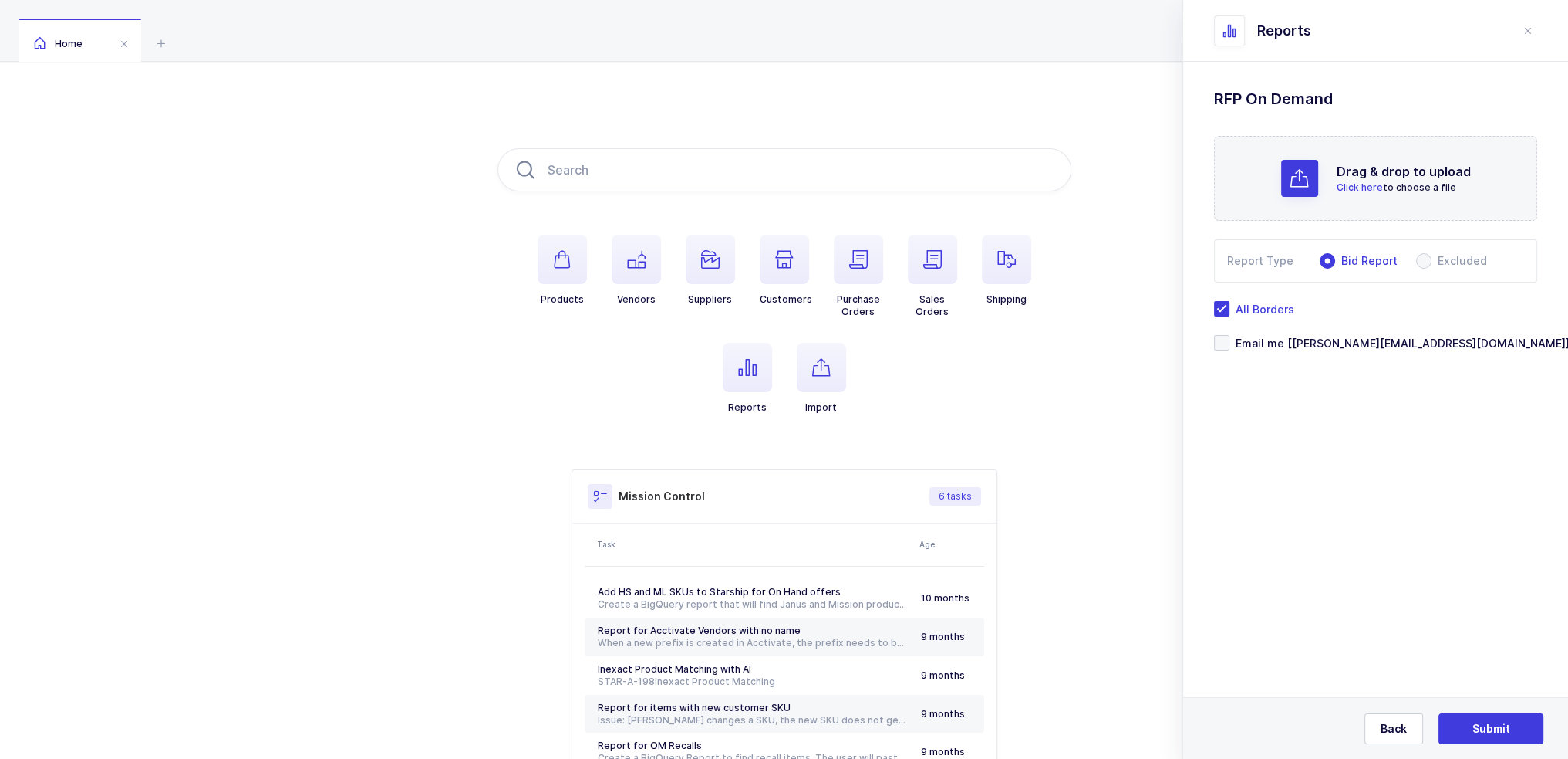
click at [1318, 190] on div at bounding box center [1300, 178] width 37 height 37
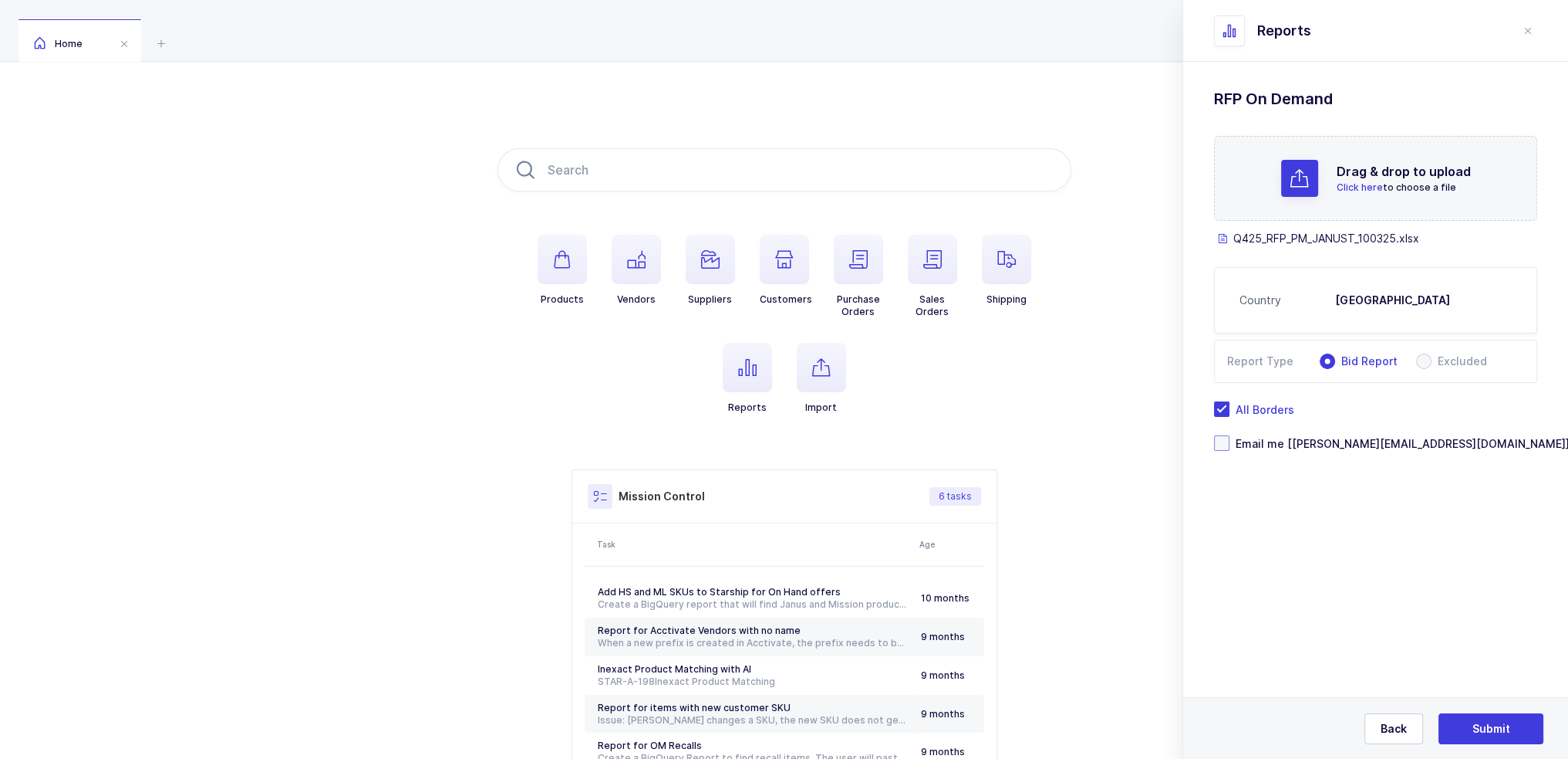
click at [1275, 443] on span "Email me [[PERSON_NAME][EMAIL_ADDRESS][DOMAIN_NAME]]" at bounding box center [1399, 443] width 340 height 15
click at [1229, 436] on input "Email me [[PERSON_NAME][EMAIL_ADDRESS][DOMAIN_NAME]]" at bounding box center [1229, 436] width 0 height 0
click at [1486, 726] on span "Submit" at bounding box center [1492, 728] width 38 height 15
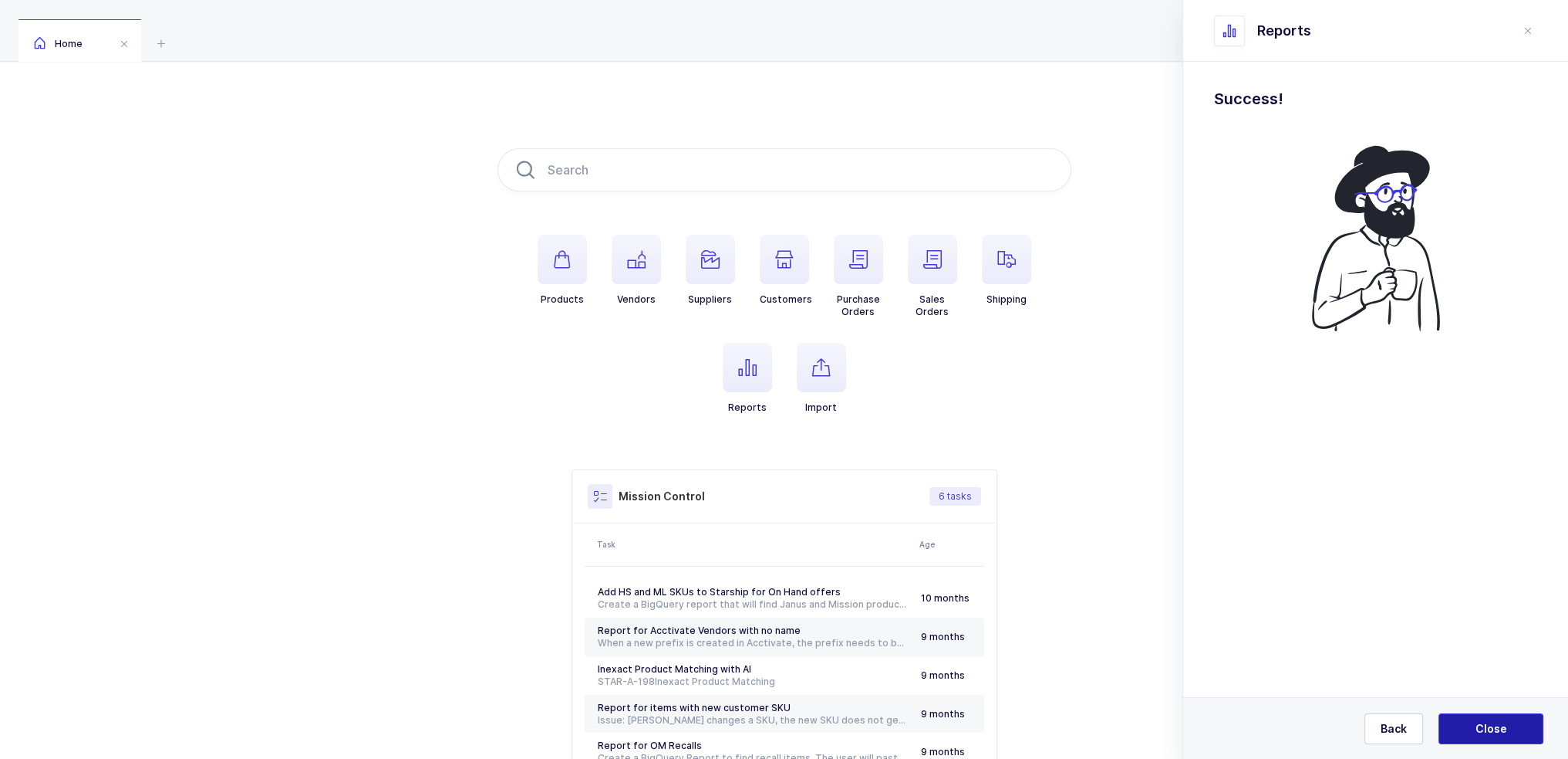
click at [1493, 729] on span "Close" at bounding box center [1491, 728] width 32 height 15
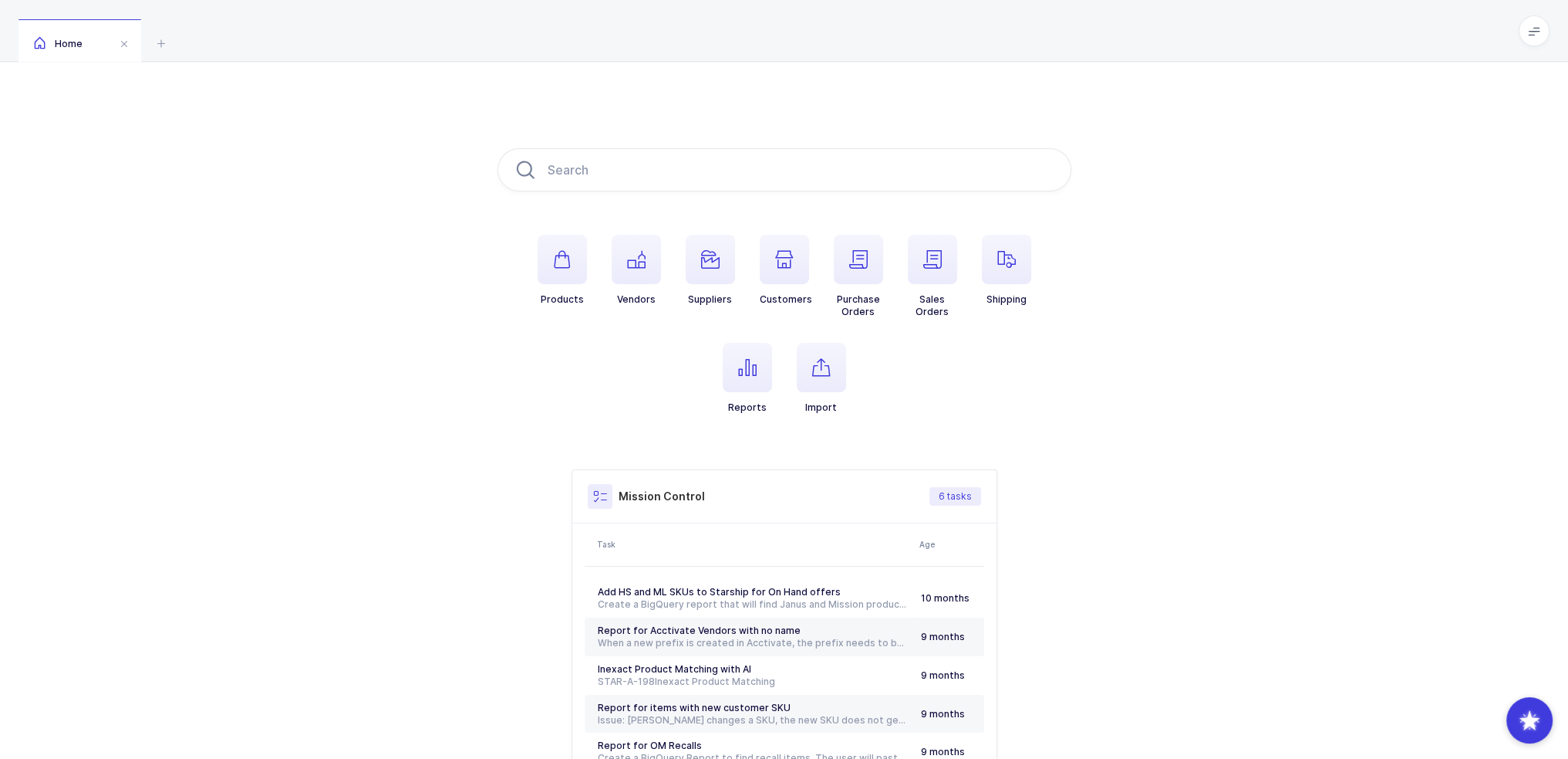
click at [454, 458] on div "Products Vendors Suppliers Customers Purchase Orders Sales Orders Shipping Repo…" at bounding box center [784, 485] width 1568 height 847
click at [626, 175] on input "text" at bounding box center [784, 170] width 574 height 43
click at [591, 171] on input "text" at bounding box center [784, 170] width 574 height 43
click at [796, 160] on input "text" at bounding box center [784, 170] width 574 height 43
paste input "HMLDP0700C012OT3"
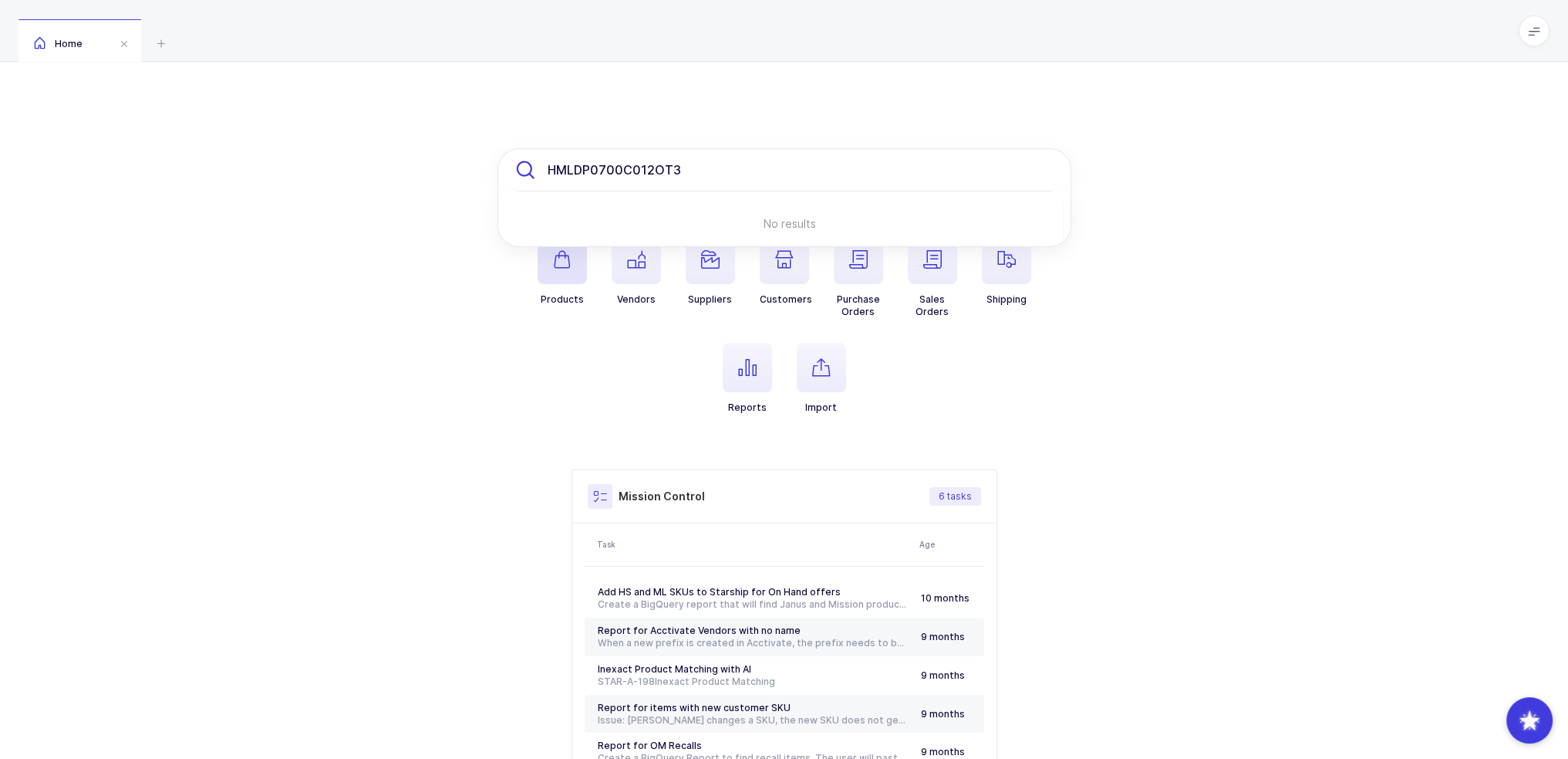
type input "HMLDP0700C012OT3"
click at [562, 271] on span "button" at bounding box center [562, 260] width 50 height 50
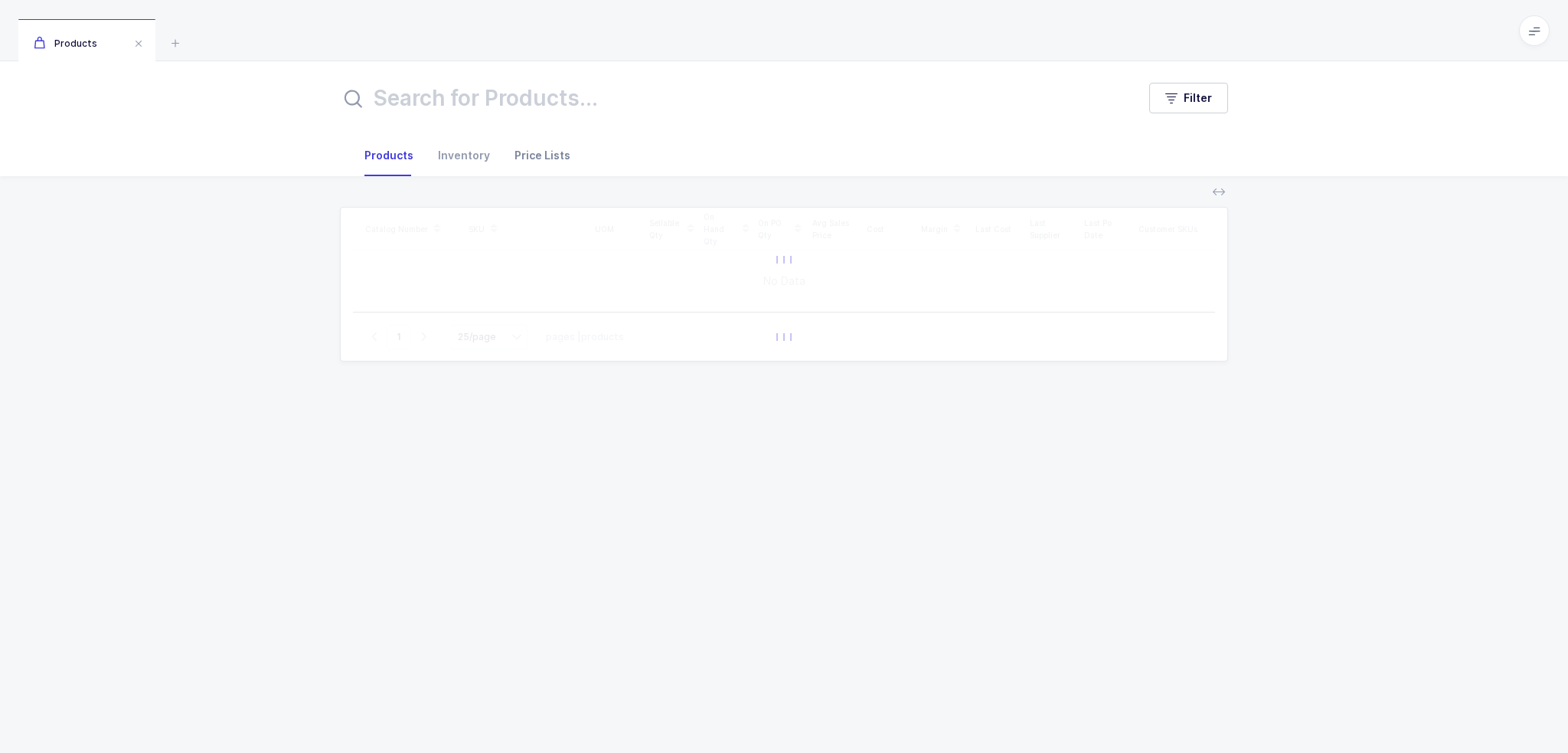
click at [533, 155] on div "Price Lists" at bounding box center [542, 155] width 80 height 42
click at [549, 92] on input "text" at bounding box center [729, 98] width 778 height 37
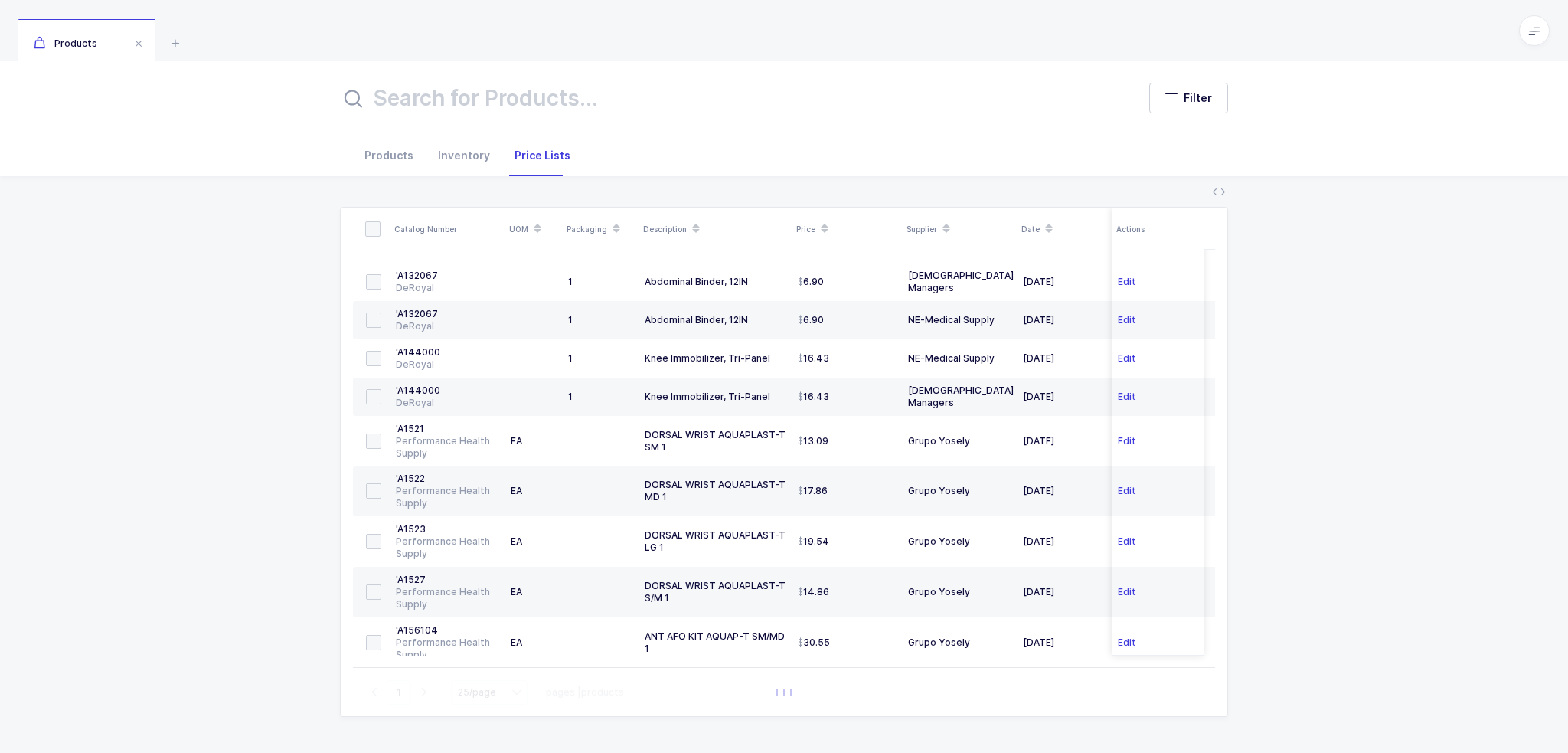
paste input "HMLDP0700C012OT3"
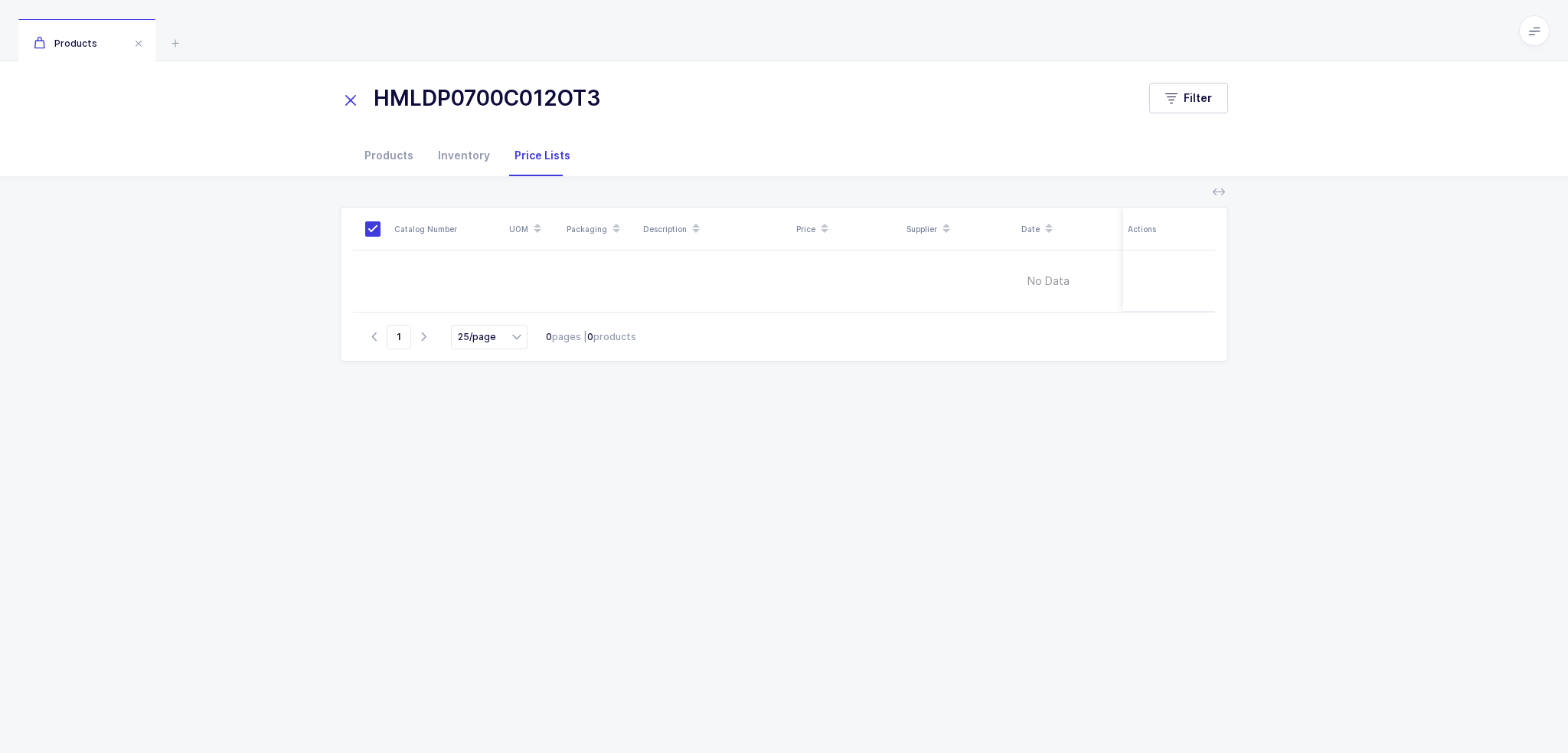
type input "HMLDP0700C012OT3"
drag, startPoint x: 1230, startPoint y: 94, endPoint x: 1220, endPoint y: 95, distance: 10.0
click at [1223, 95] on div "HMLDP0700C012OT3 Filter" at bounding box center [784, 98] width 1568 height 73
click at [1220, 95] on button "Filter" at bounding box center [1189, 98] width 79 height 31
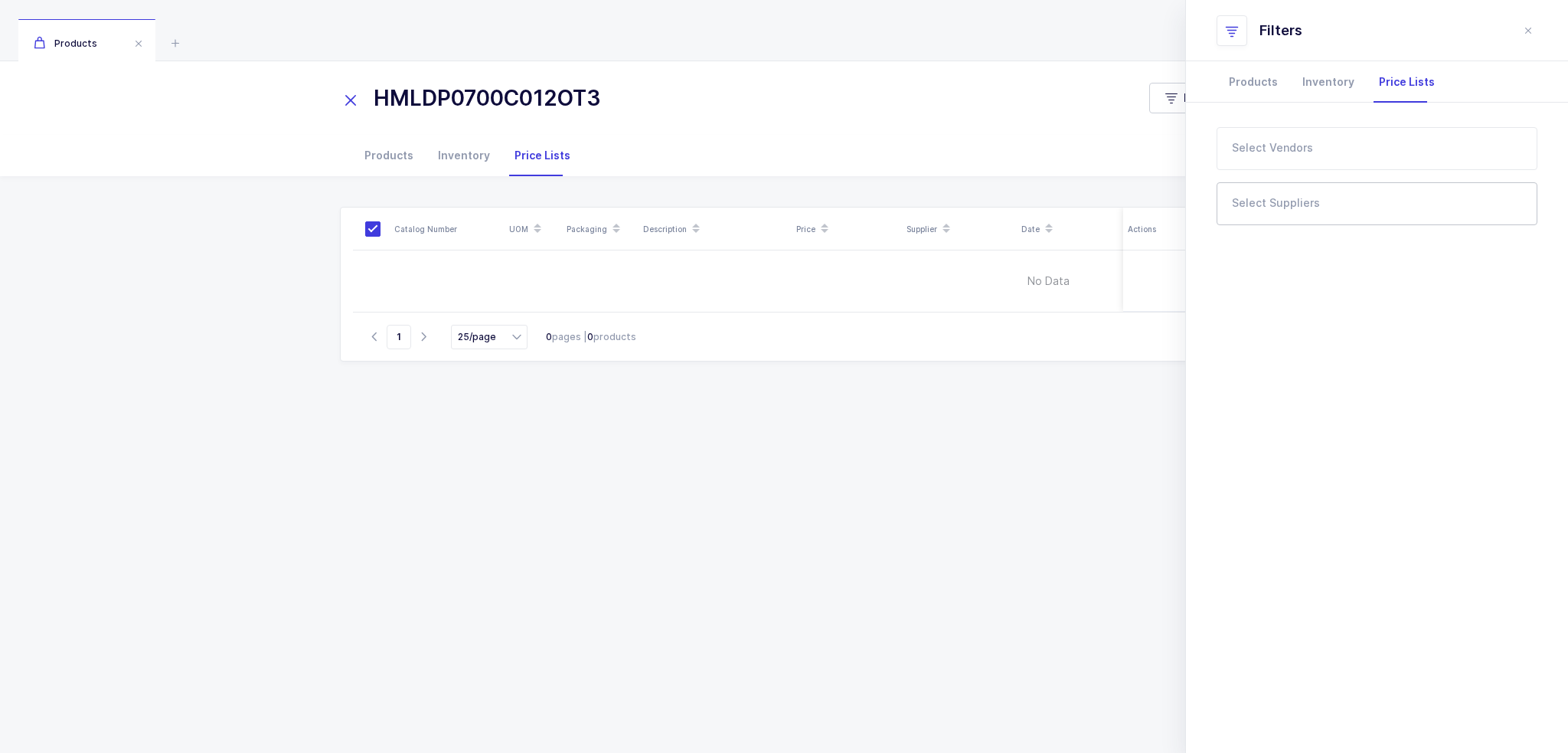
click at [1293, 210] on input "text" at bounding box center [1367, 208] width 271 height 20
type input "lld"
click at [1298, 254] on li "LLD Care" at bounding box center [1383, 256] width 300 height 25
click at [1291, 161] on div at bounding box center [1365, 148] width 296 height 35
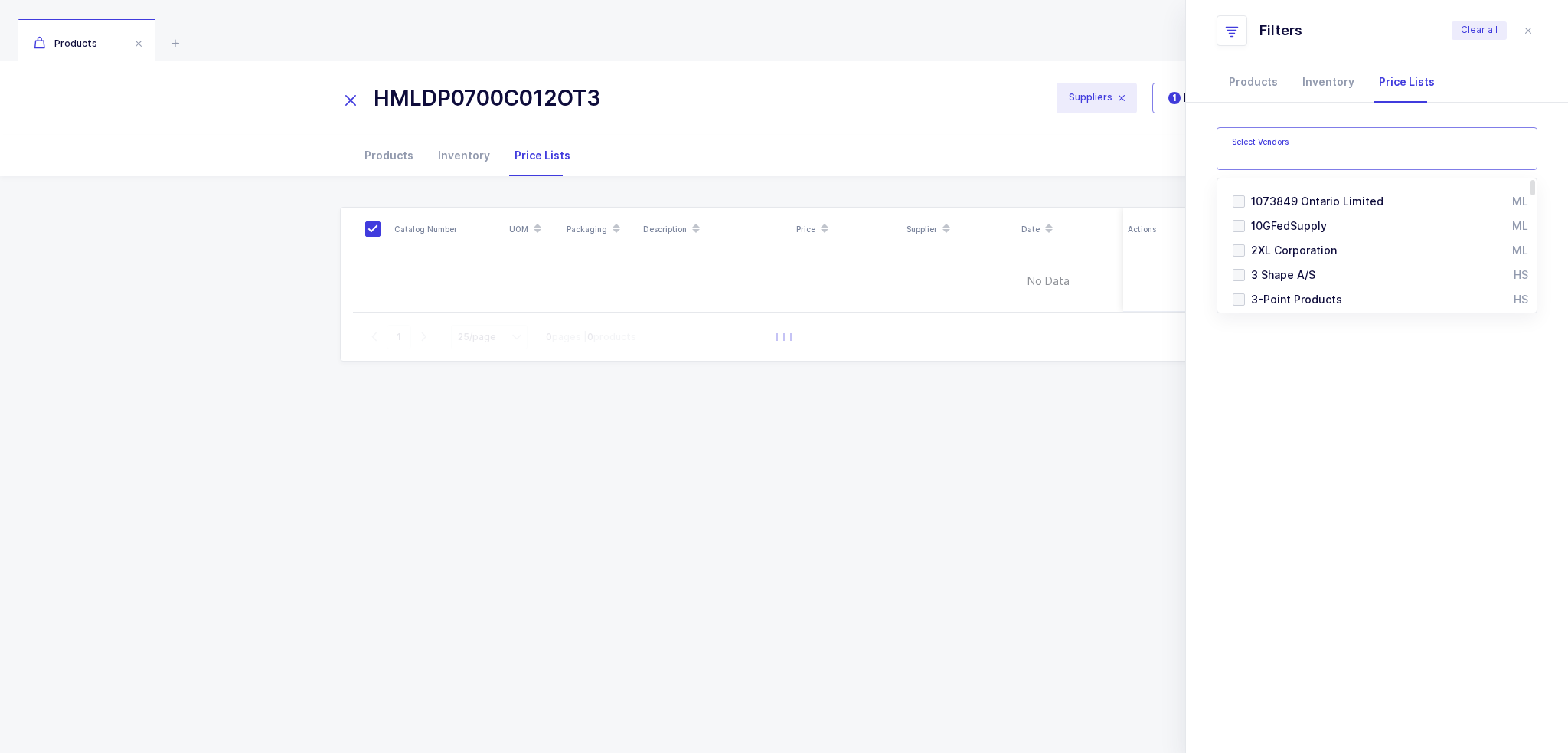
click at [1296, 153] on input "text" at bounding box center [1367, 152] width 271 height 20
type input "o2"
click at [1244, 203] on li "O2 Cool OM, ML" at bounding box center [1383, 201] width 300 height 25
click at [1063, 423] on div "Select all items on this page Select all items on all pages Catalog Number UOM …" at bounding box center [784, 460] width 888 height 508
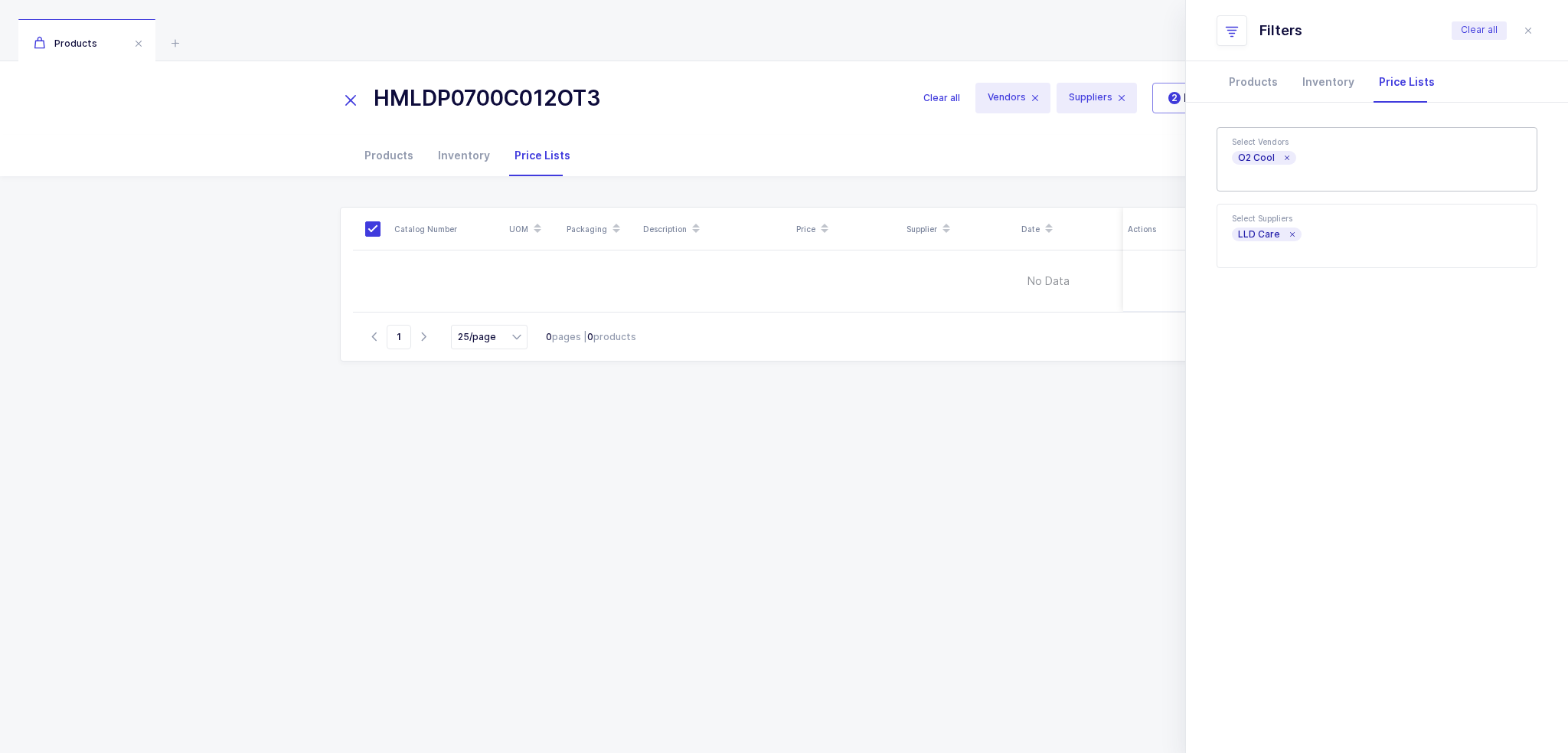
click at [354, 94] on icon at bounding box center [351, 100] width 21 height 21
click at [733, 521] on div "Select all items on this page Select all items on all pages Catalog Number UOM …" at bounding box center [784, 460] width 888 height 508
click at [1520, 26] on button "close drawer" at bounding box center [1528, 31] width 19 height 19
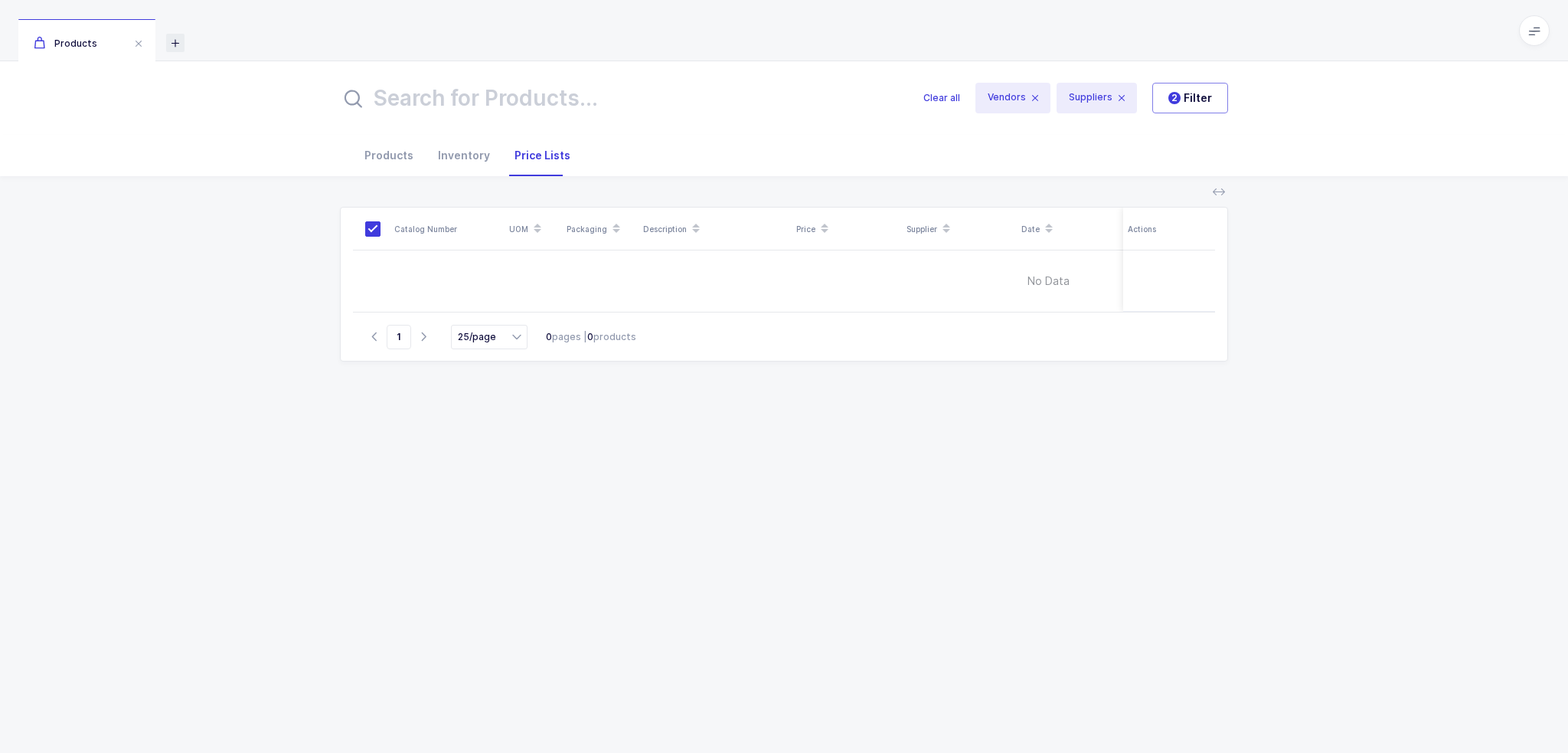
click at [174, 34] on icon at bounding box center [175, 43] width 19 height 19
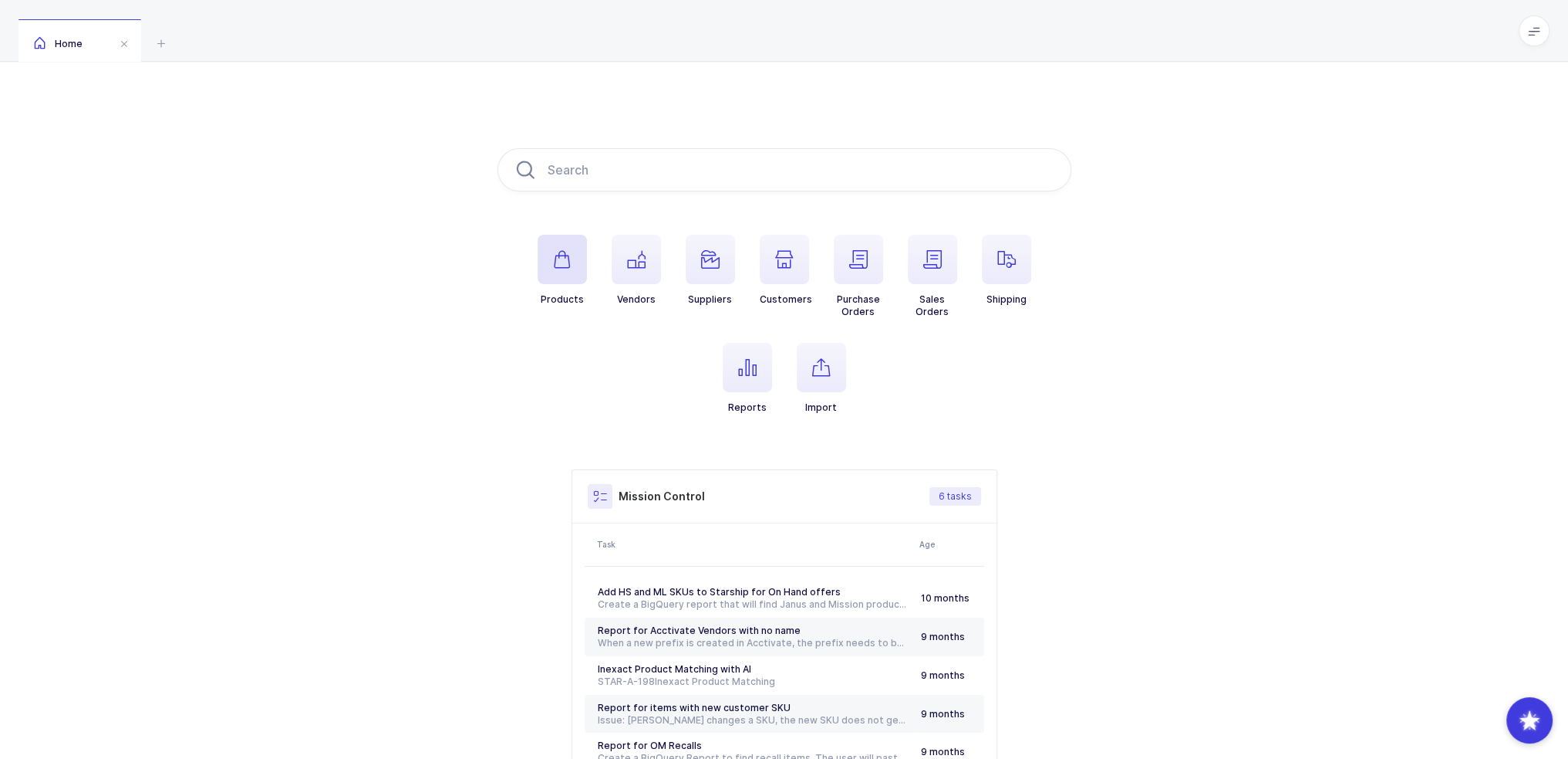
click at [553, 262] on icon "button" at bounding box center [562, 260] width 19 height 19
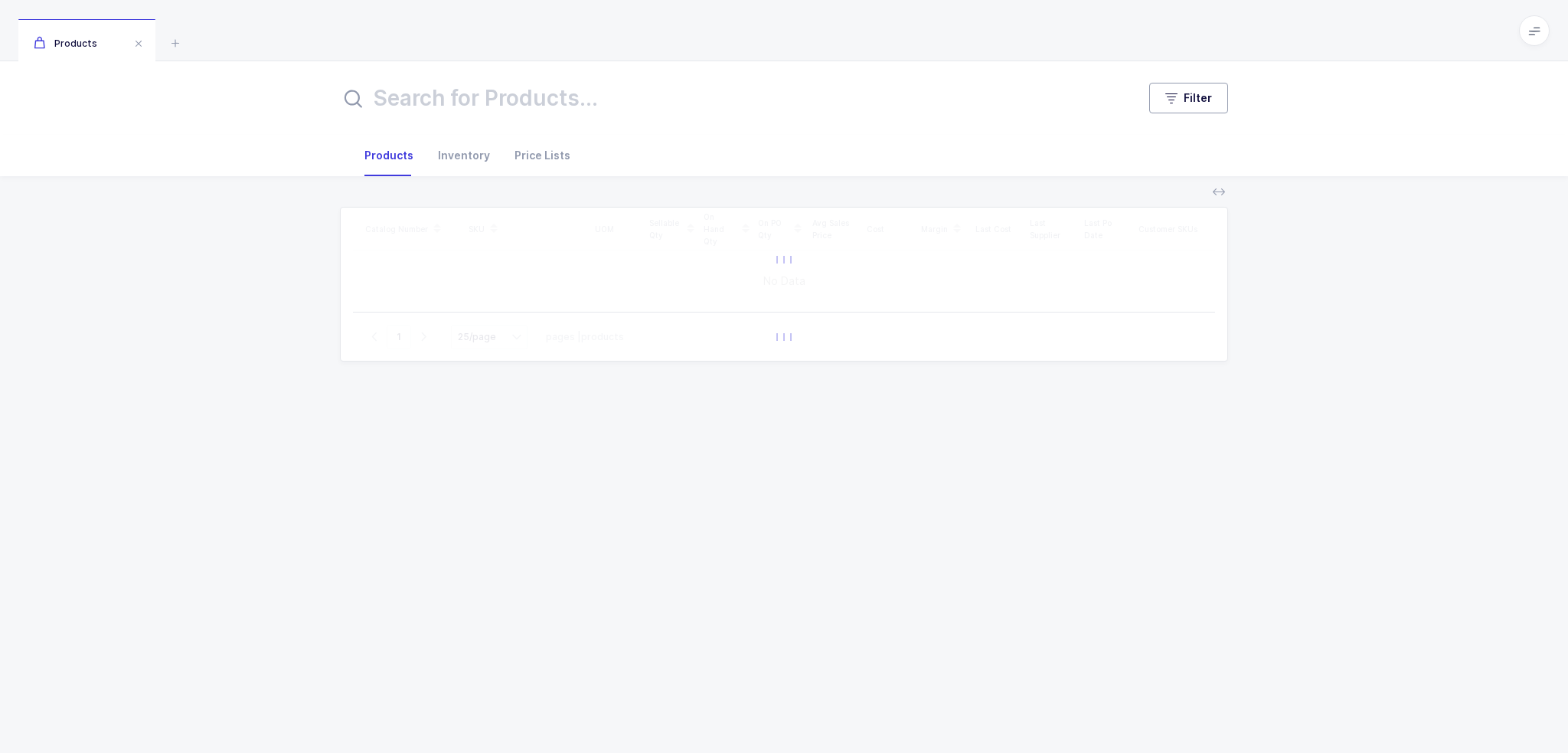
click at [1173, 85] on button "Filter" at bounding box center [1189, 98] width 79 height 31
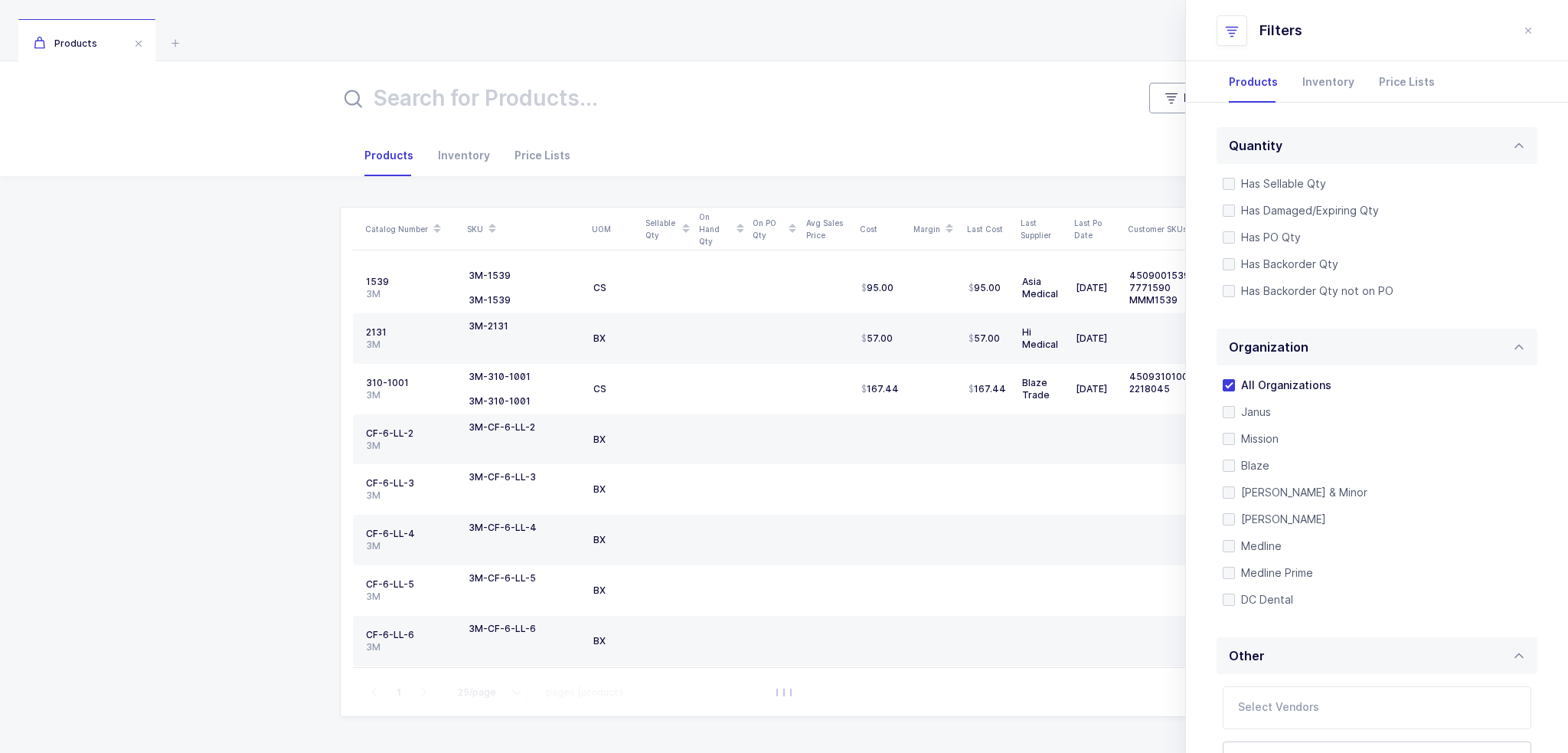
scroll to position [322, 0]
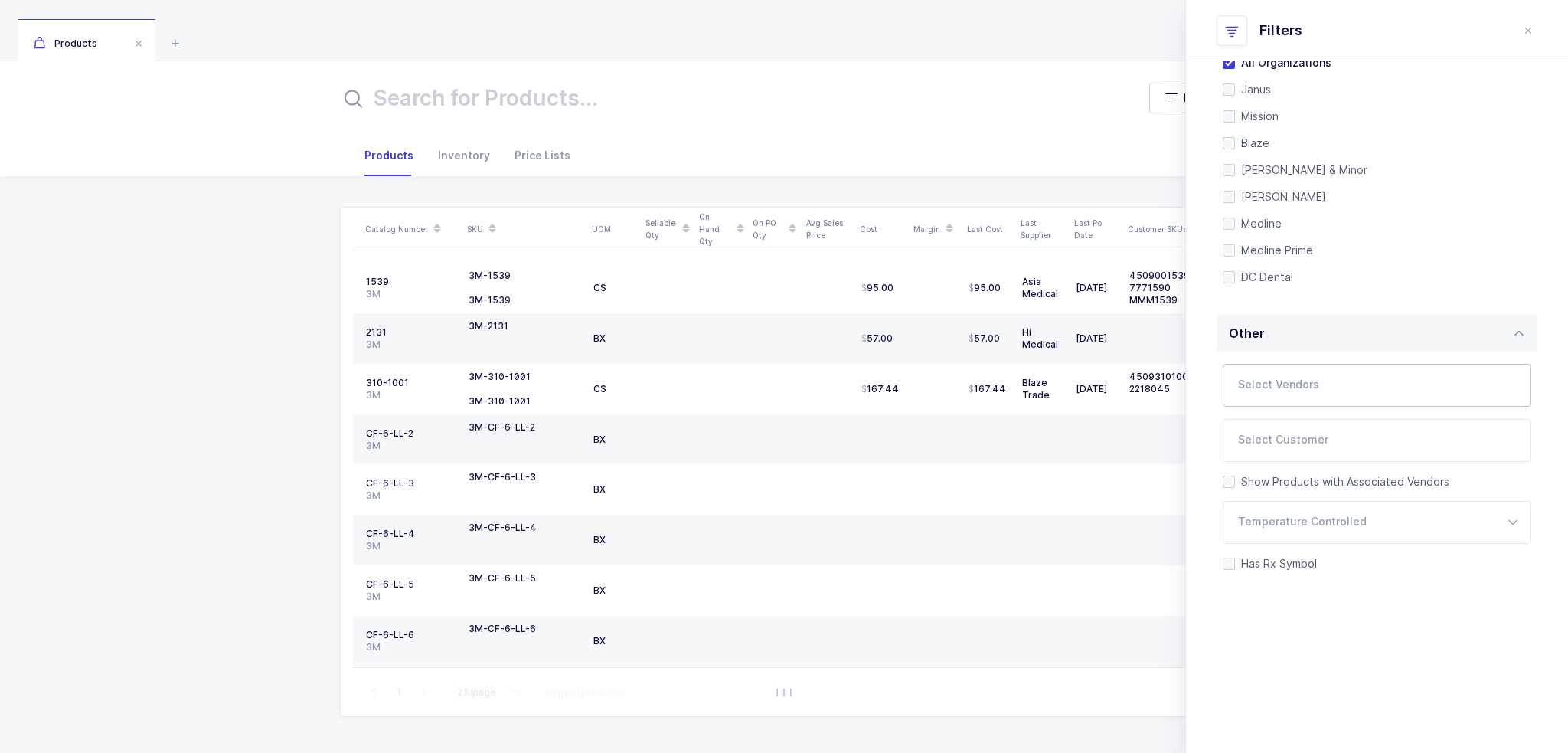
click at [1299, 387] on input "text" at bounding box center [1361, 389] width 247 height 20
type input "o2"
click at [1282, 431] on span "O2 Cool" at bounding box center [1279, 437] width 43 height 13
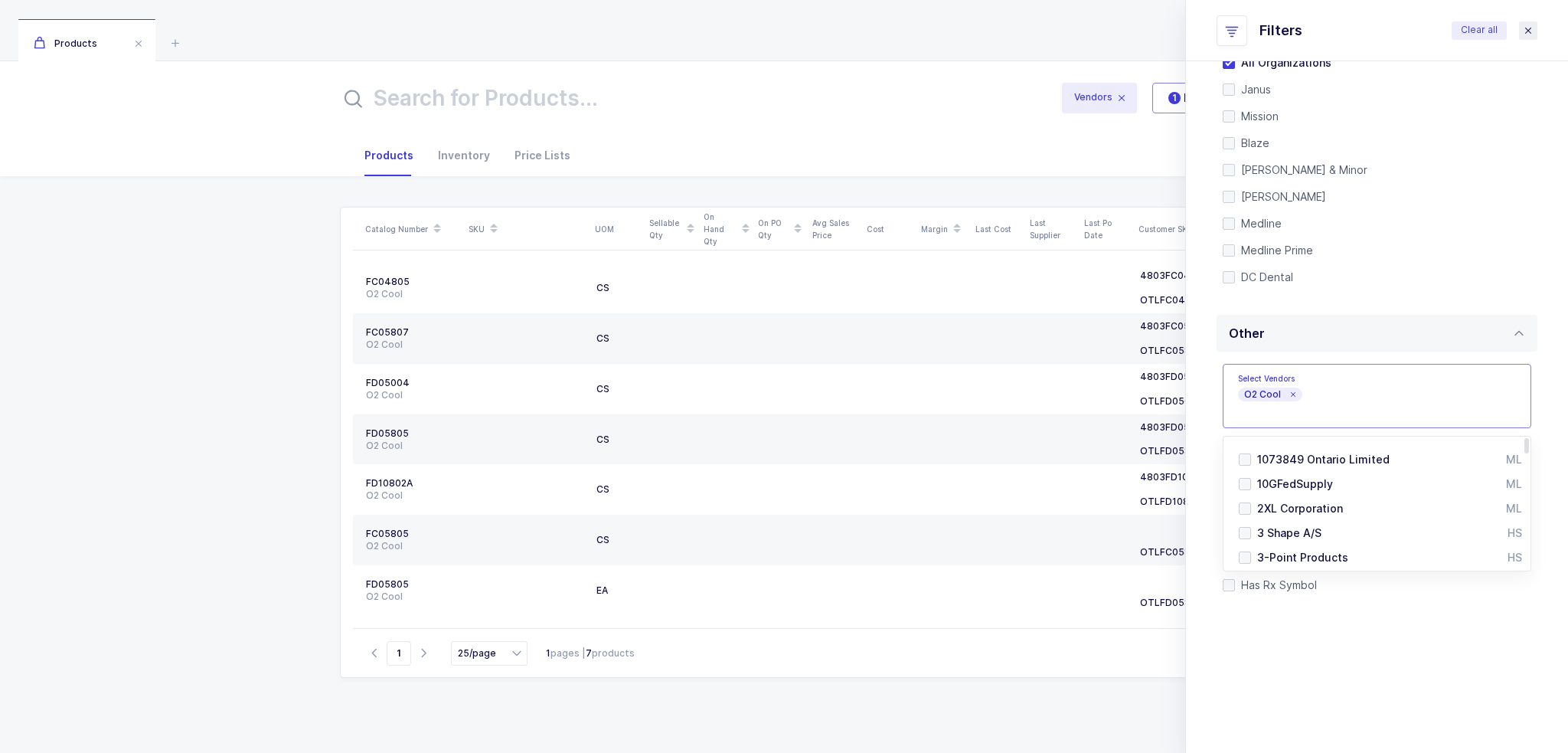
click at [1529, 30] on icon "close drawer" at bounding box center [1528, 31] width 12 height 12
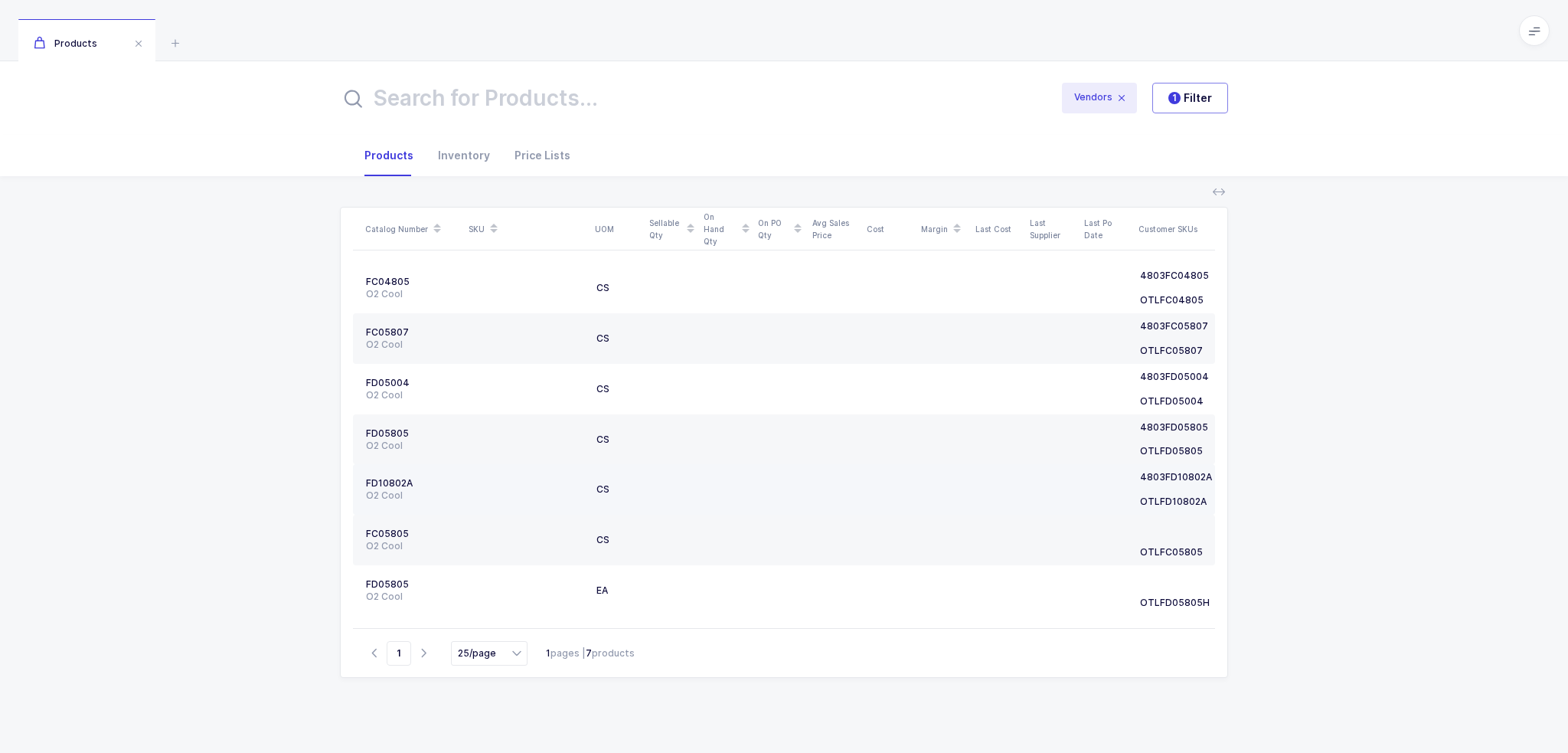
click at [426, 493] on div "O2 Cool" at bounding box center [412, 495] width 92 height 12
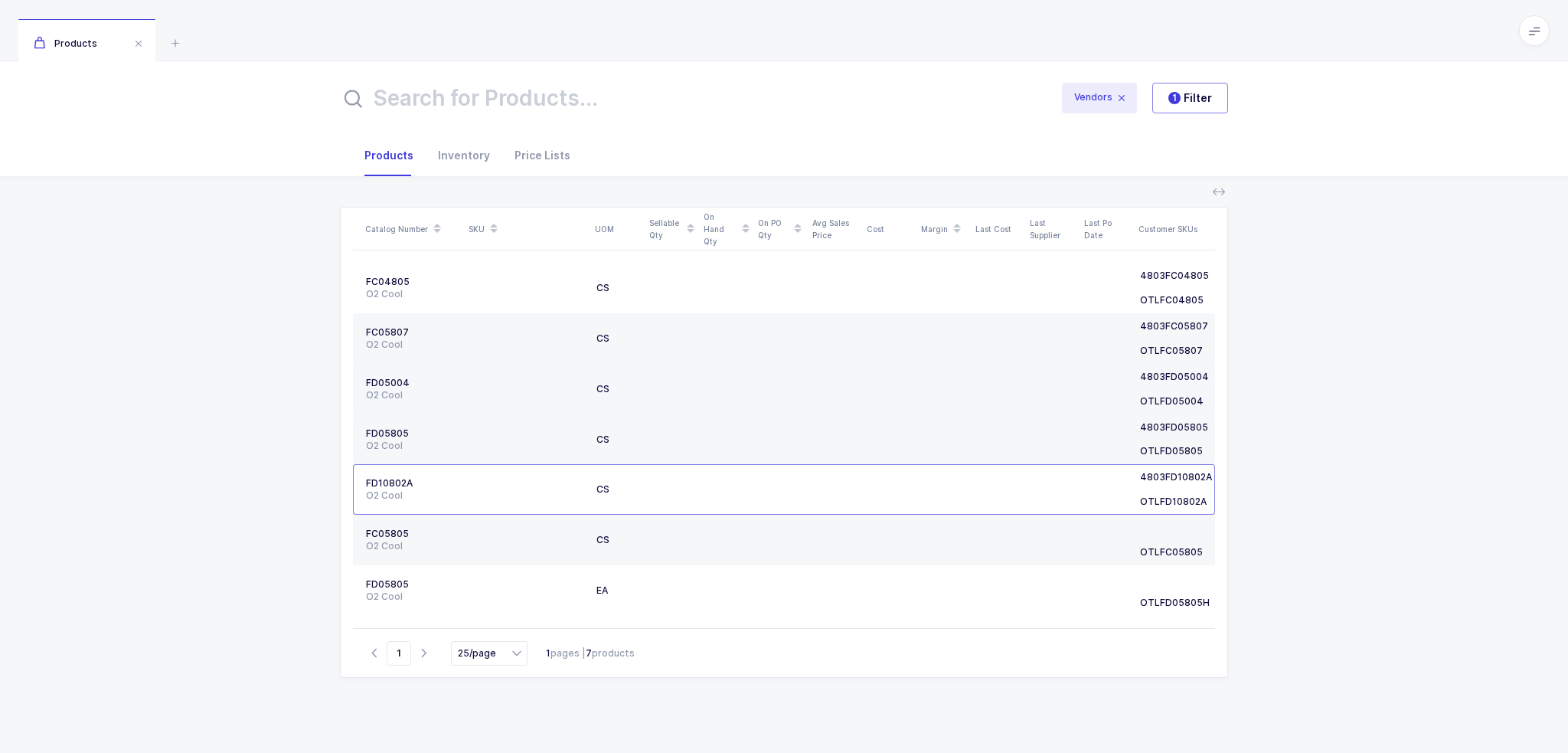
click at [427, 394] on div "O2 Cool" at bounding box center [412, 395] width 92 height 12
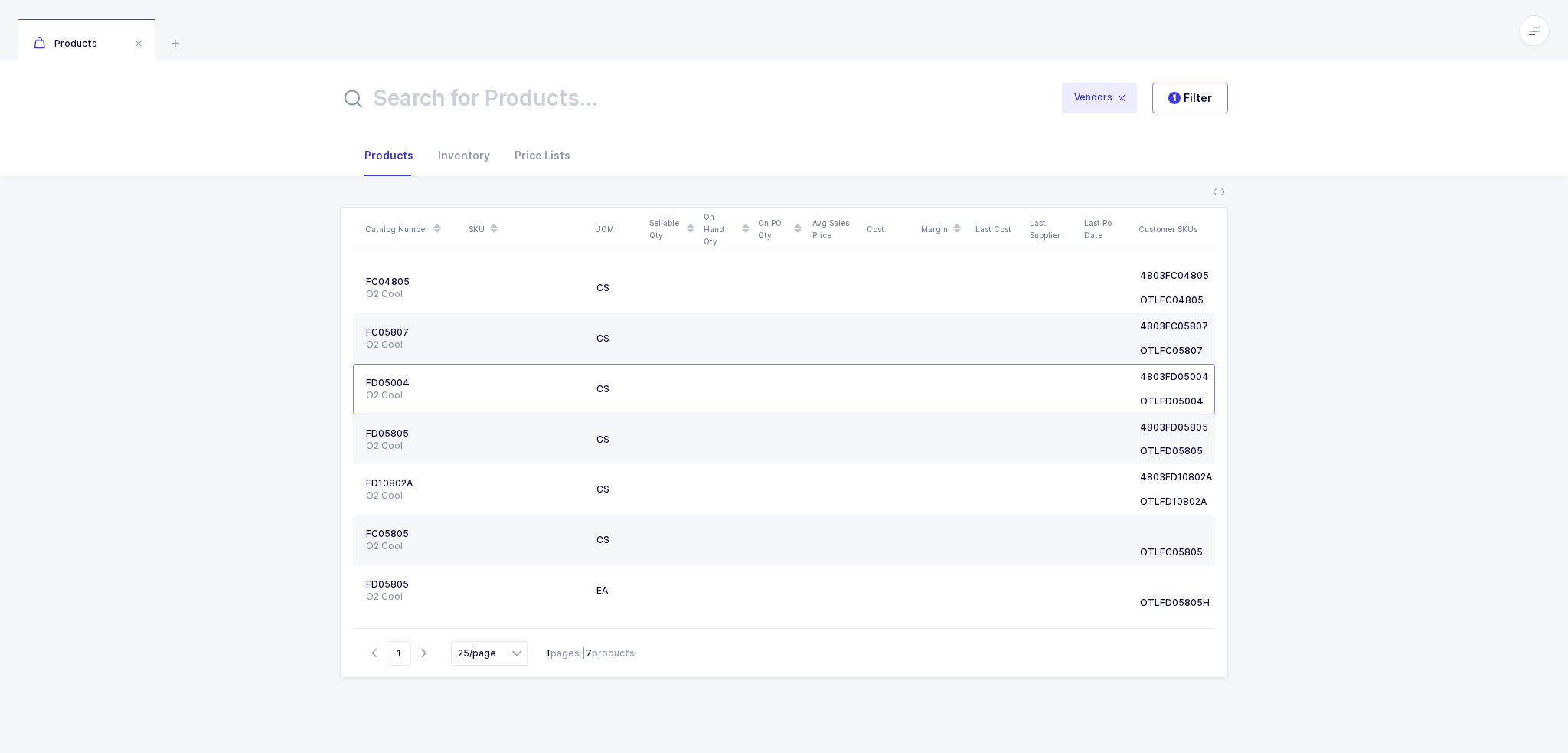
click at [434, 336] on div "FC05807" at bounding box center [412, 332] width 92 height 12
